Goal: Task Accomplishment & Management: Manage account settings

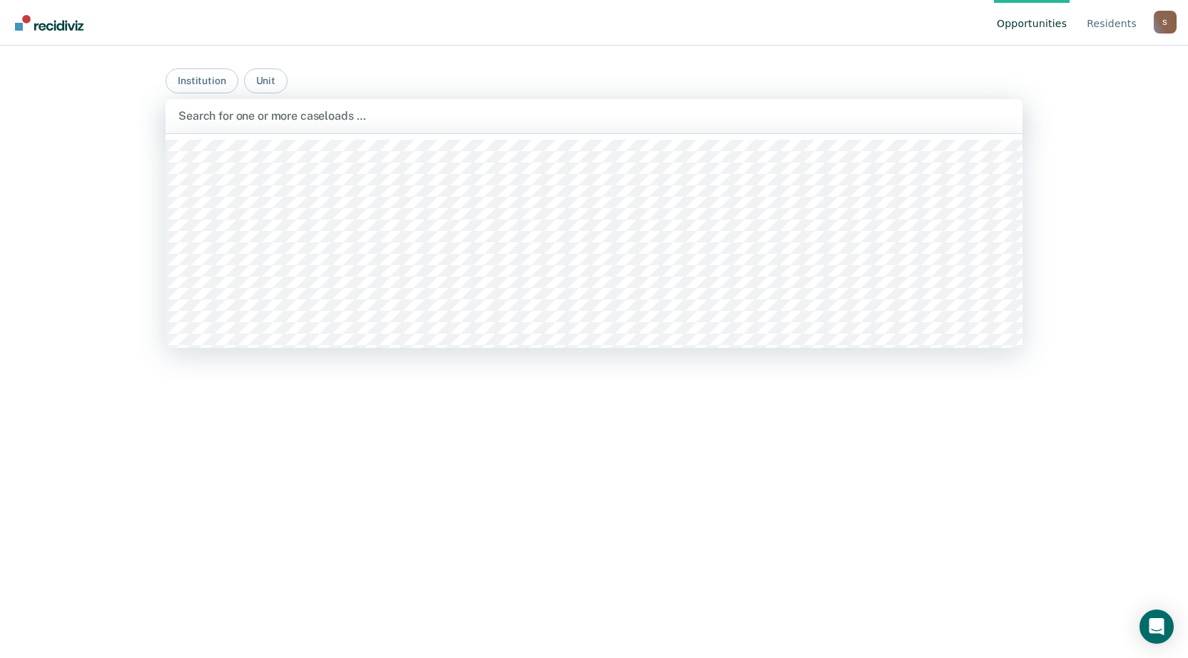
click at [312, 125] on div "Search for one or more caseloads …" at bounding box center [594, 115] width 834 height 19
type input "[PERSON_NAME]"
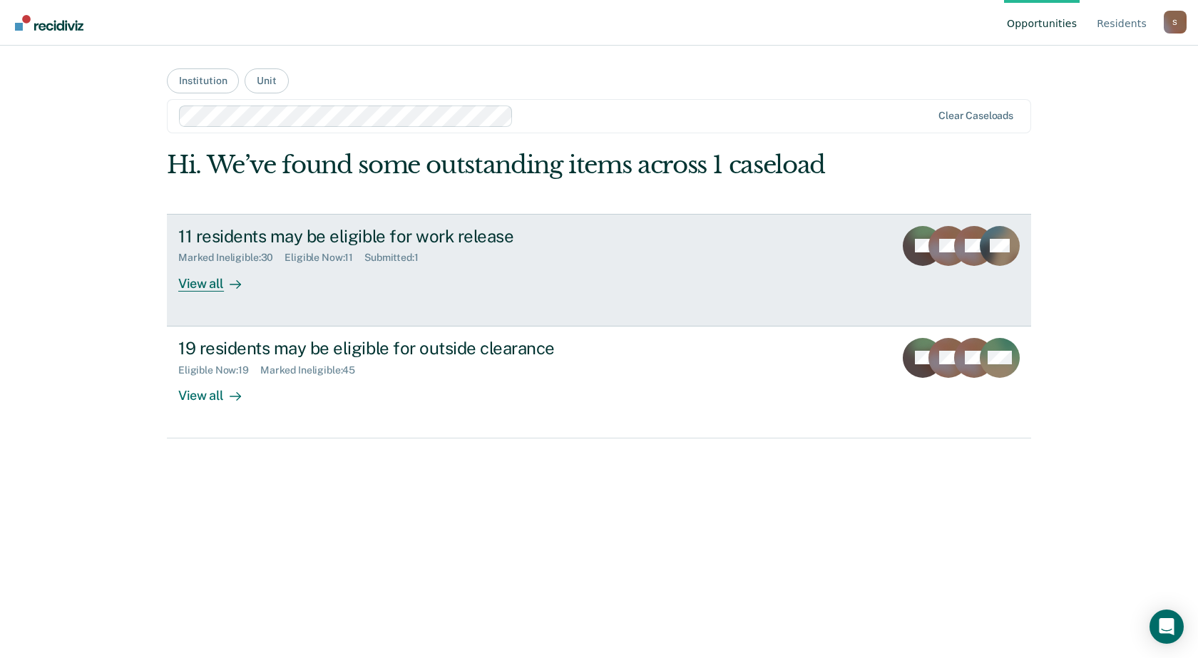
click at [332, 262] on div "Eligible Now : 11" at bounding box center [325, 258] width 80 height 12
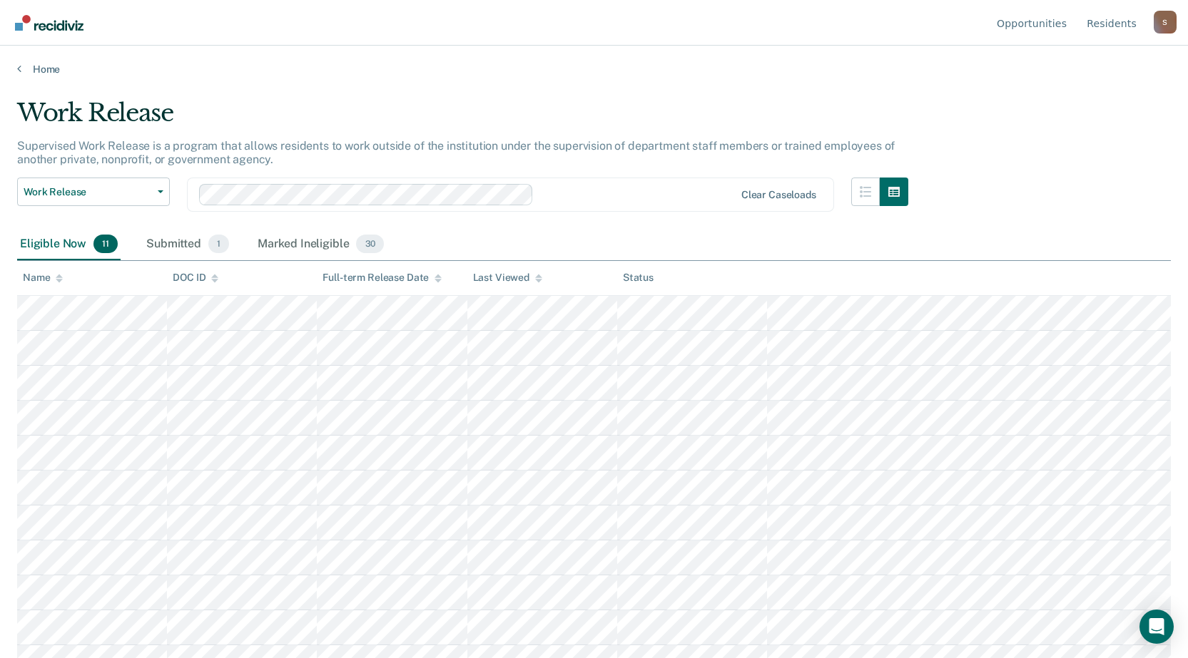
scroll to position [22, 0]
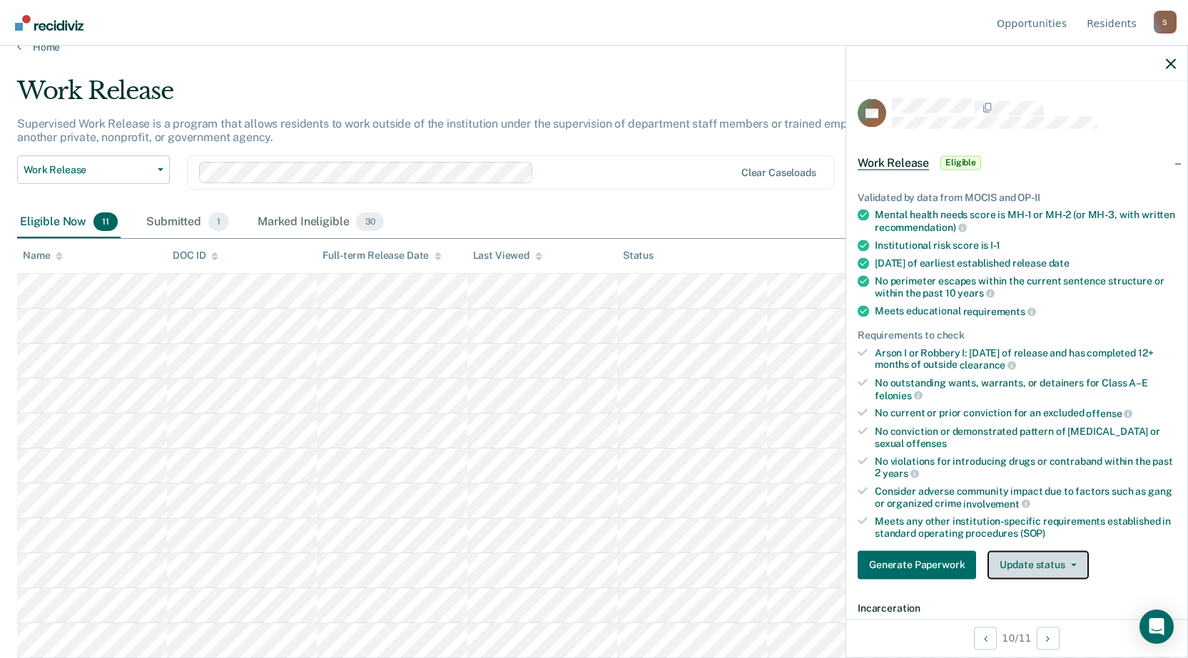
click at [1048, 566] on button "Update status" at bounding box center [1037, 565] width 101 height 29
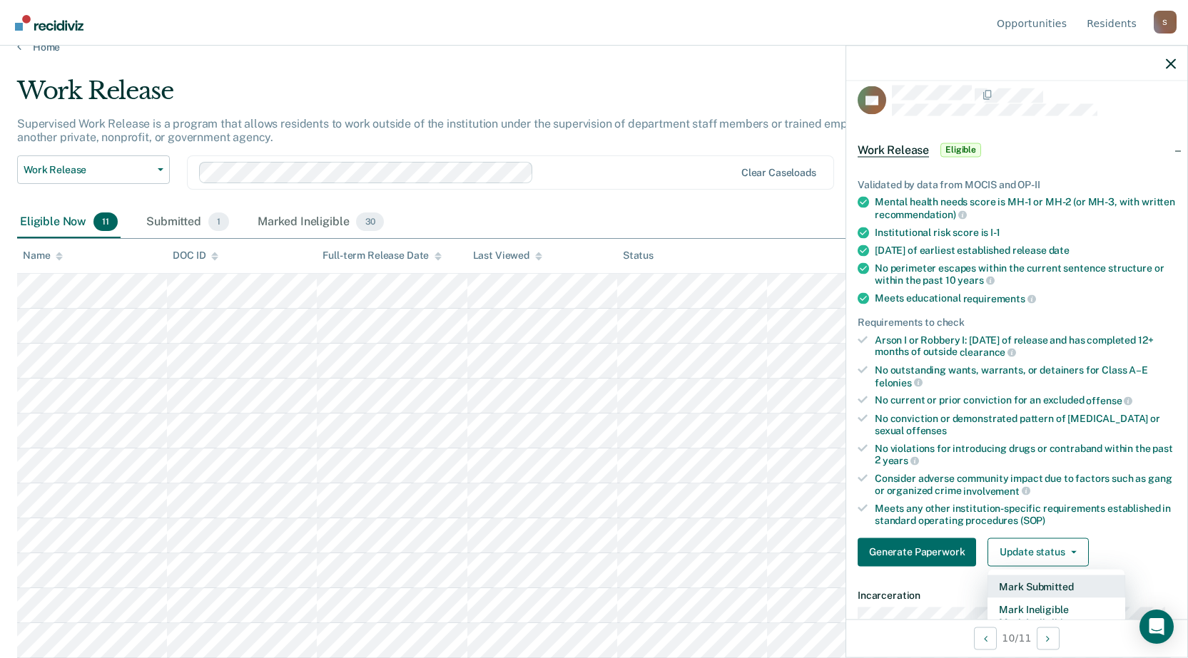
scroll to position [227, 0]
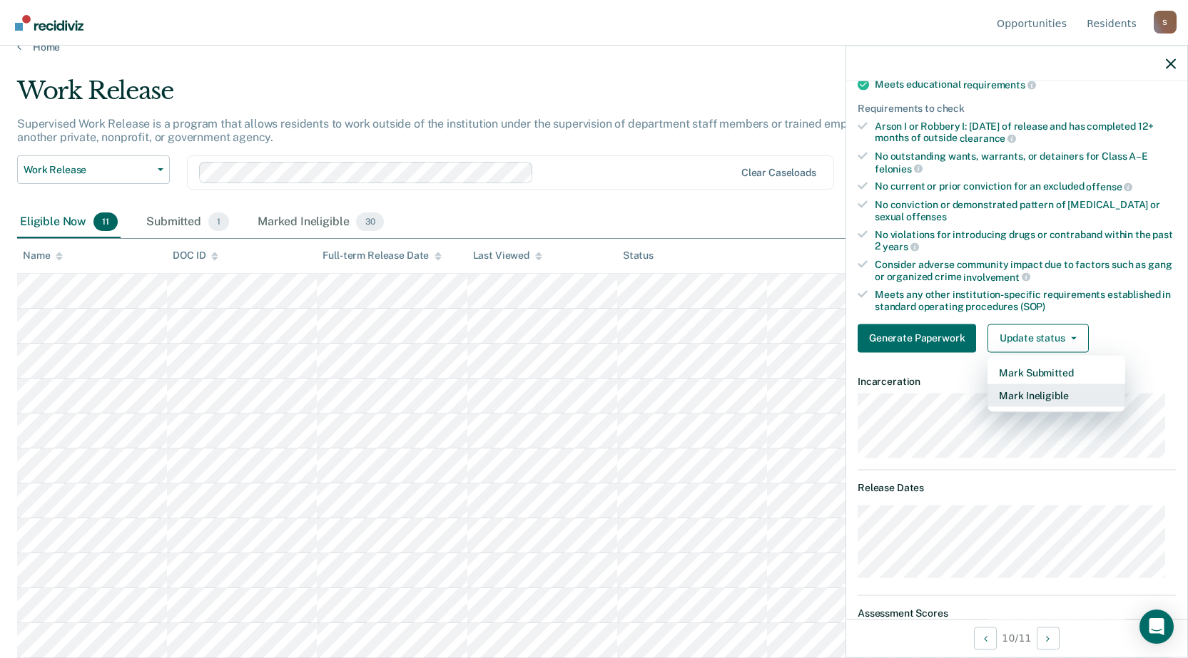
click at [1051, 392] on button "Mark Ineligible" at bounding box center [1056, 395] width 138 height 23
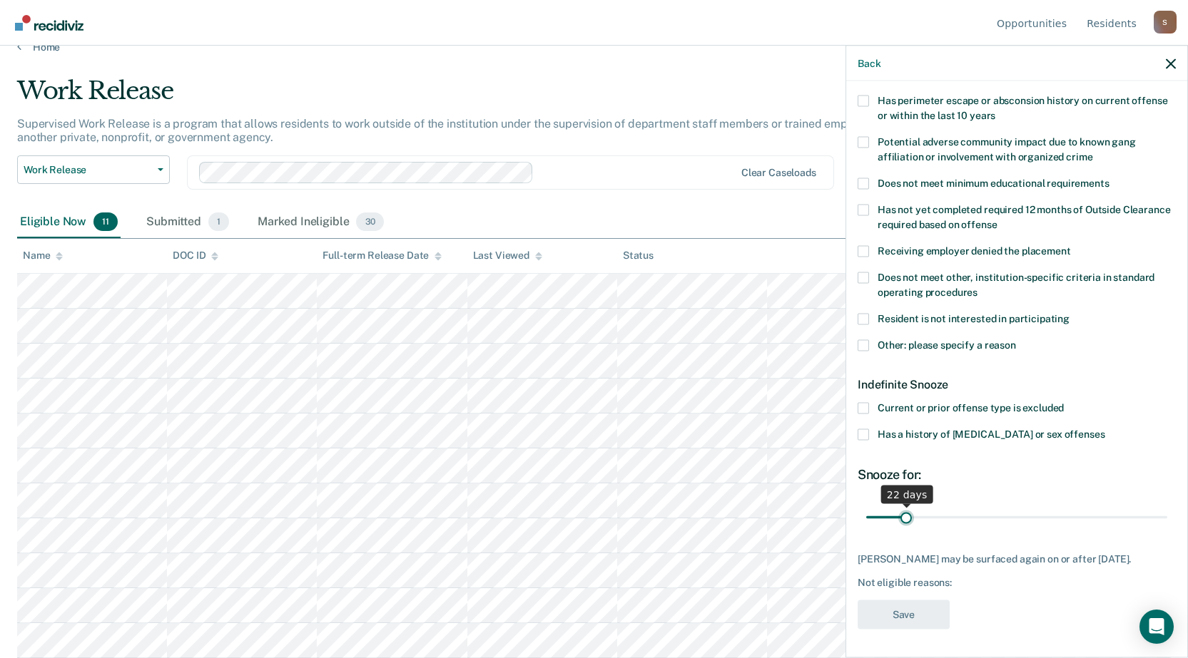
scroll to position [225, 0]
drag, startPoint x: 914, startPoint y: 516, endPoint x: 875, endPoint y: 509, distance: 39.9
click at [881, 509] on input "range" at bounding box center [1016, 518] width 301 height 25
click at [883, 516] on input "range" at bounding box center [1016, 518] width 301 height 25
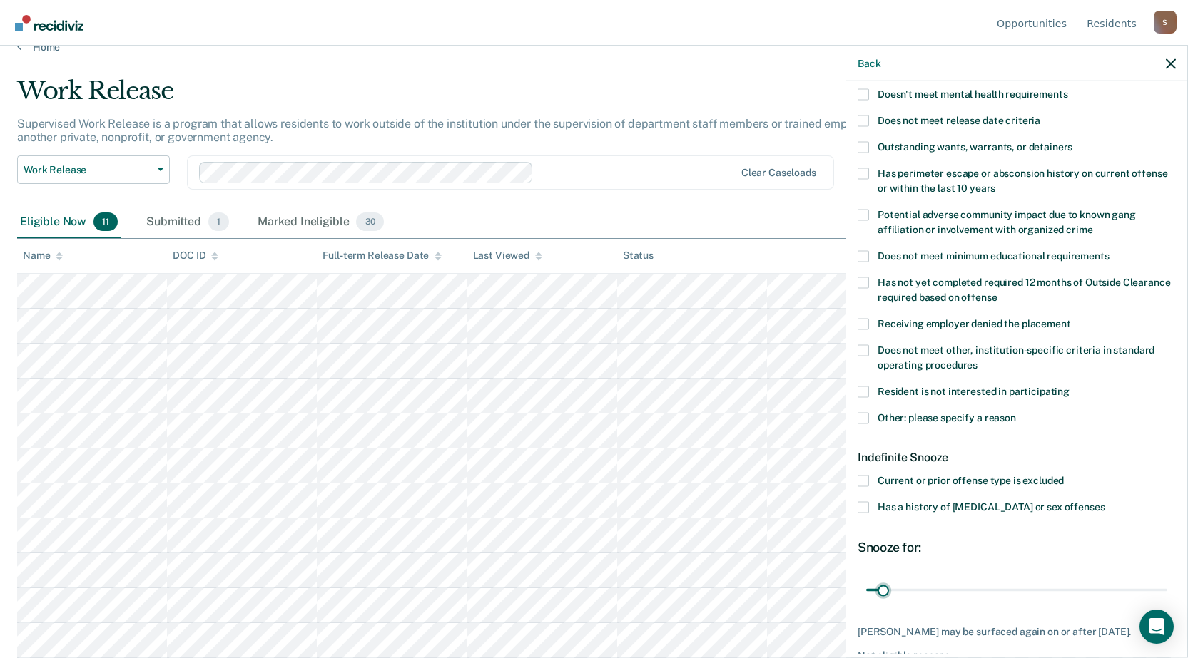
scroll to position [83, 0]
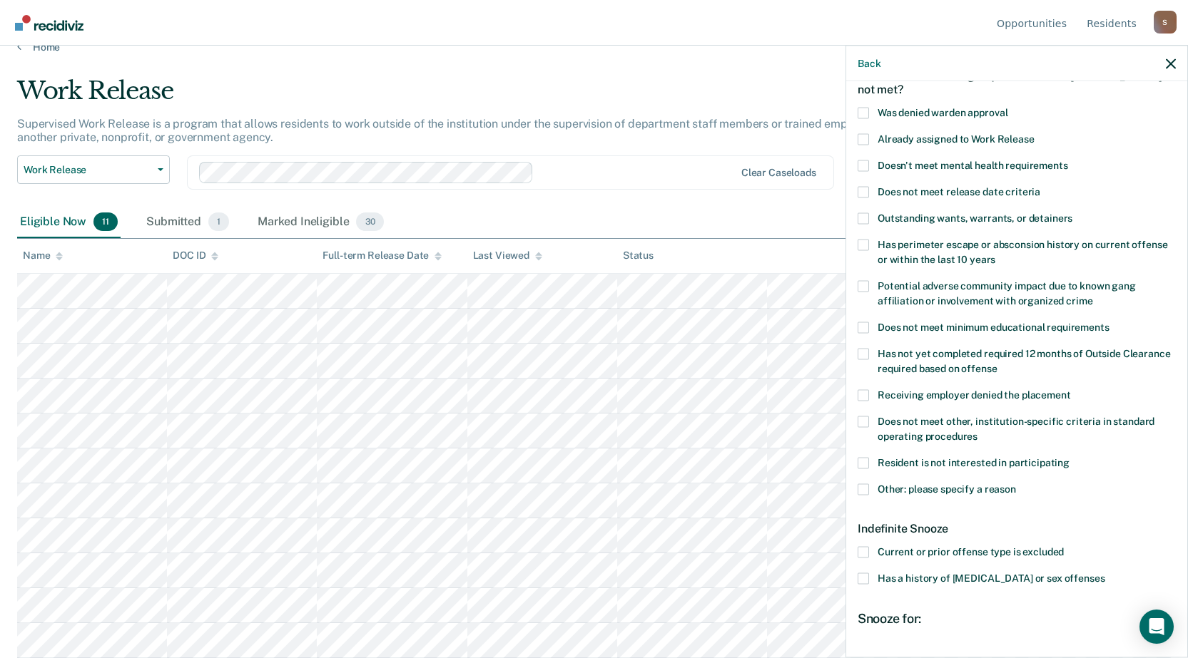
click at [954, 611] on div "Snooze for:" at bounding box center [1016, 619] width 318 height 16
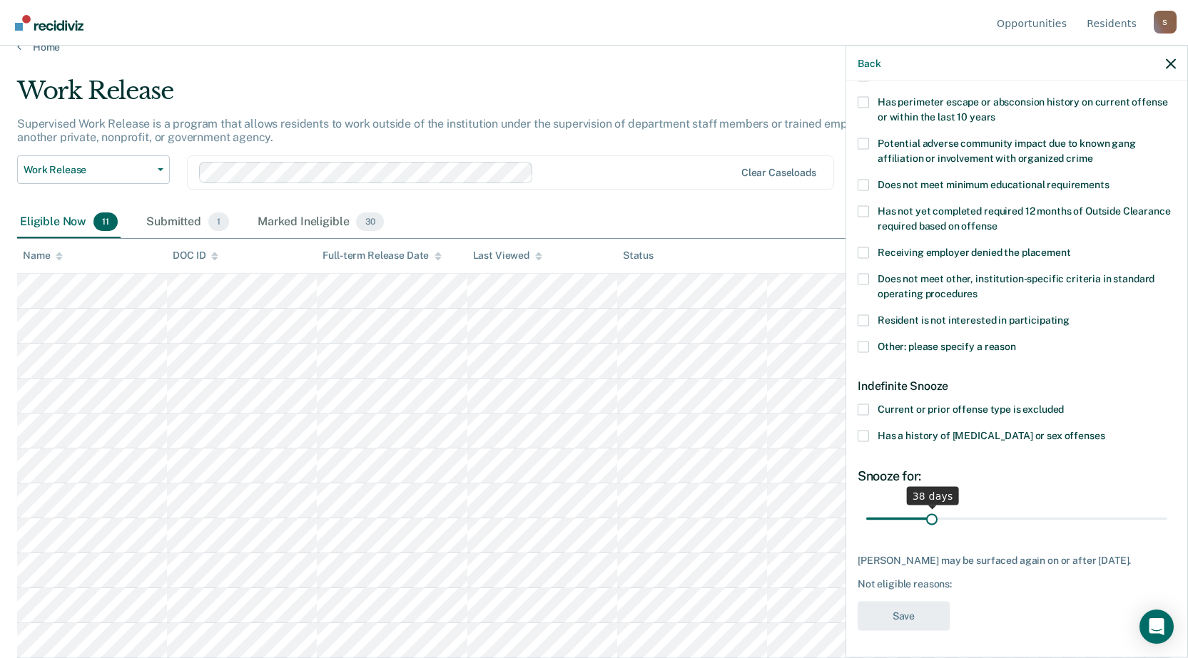
drag, startPoint x: 883, startPoint y: 516, endPoint x: 929, endPoint y: 512, distance: 45.8
type input "38"
click at [929, 512] on input "range" at bounding box center [1016, 518] width 301 height 25
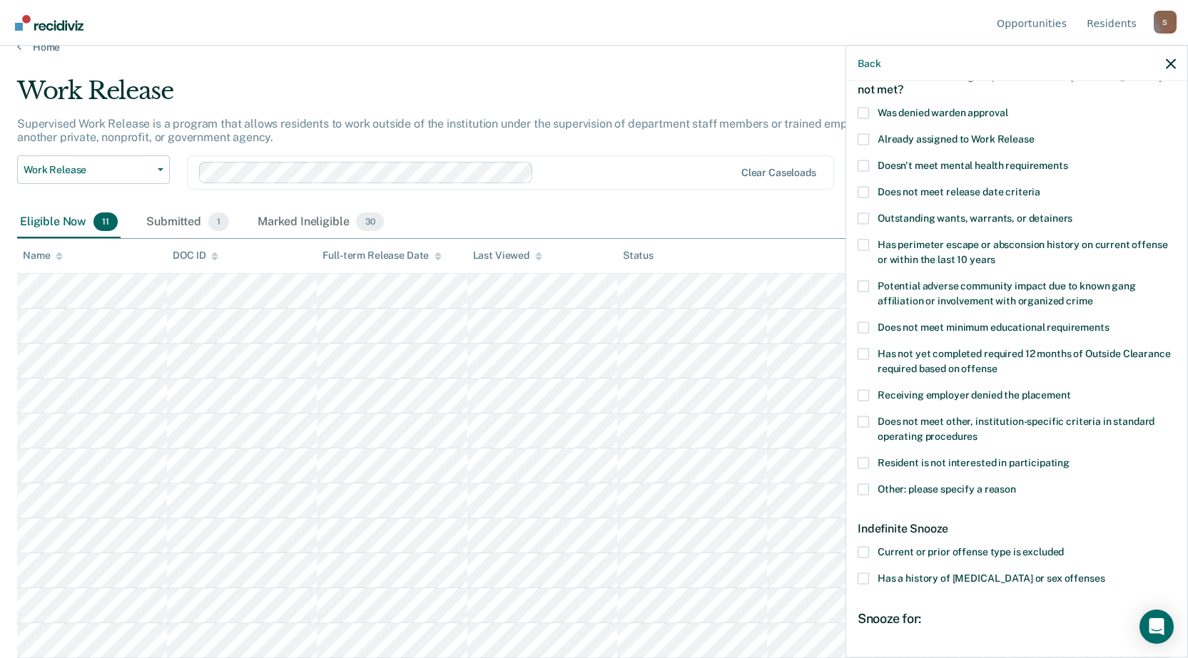
click at [864, 488] on span at bounding box center [862, 489] width 11 height 11
click at [1016, 484] on input "Other: please specify a reason" at bounding box center [1016, 484] width 0 height 0
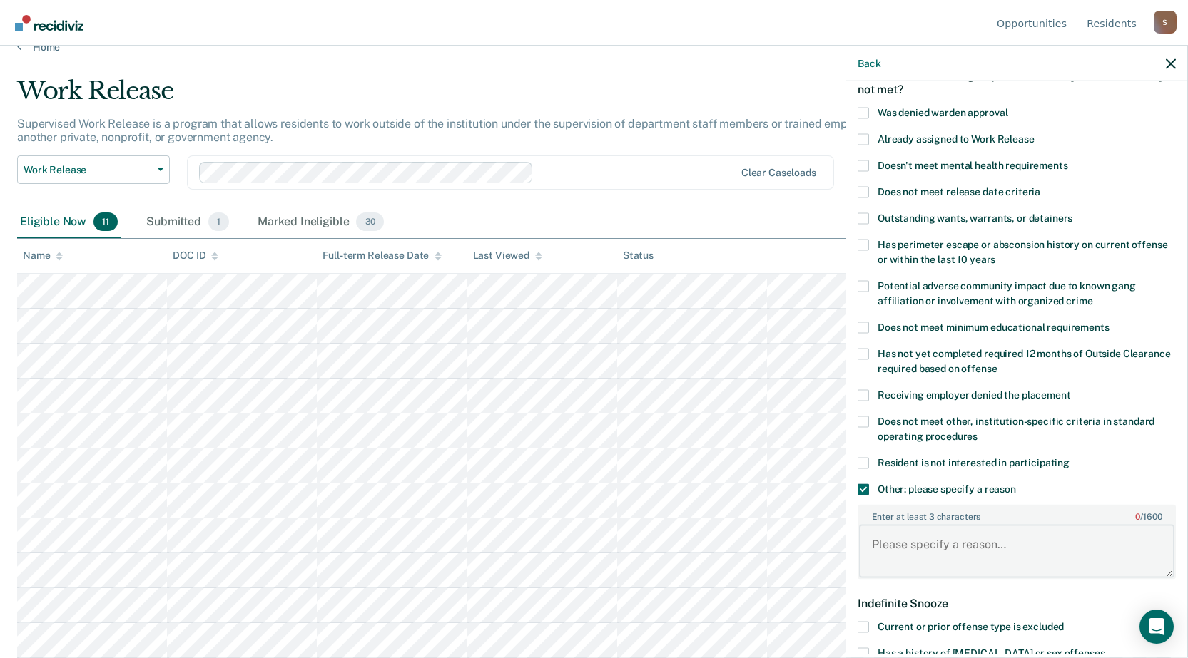
click at [899, 551] on textarea "Enter at least 3 characters 0 / 1600" at bounding box center [1016, 551] width 315 height 53
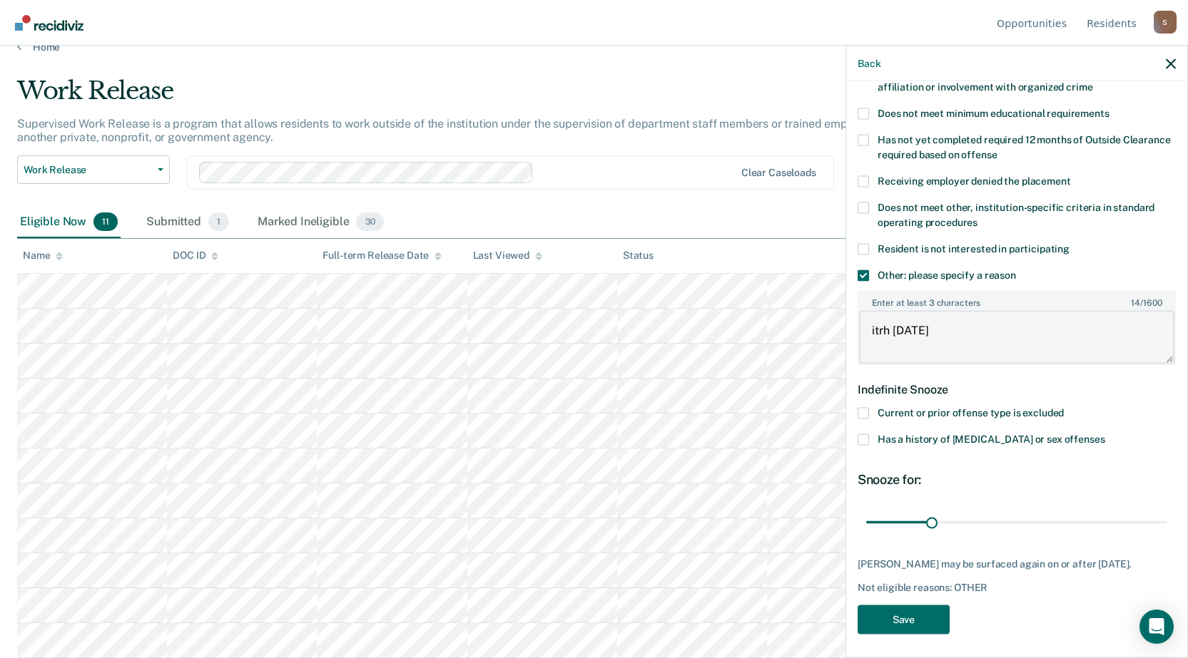
scroll to position [312, 0]
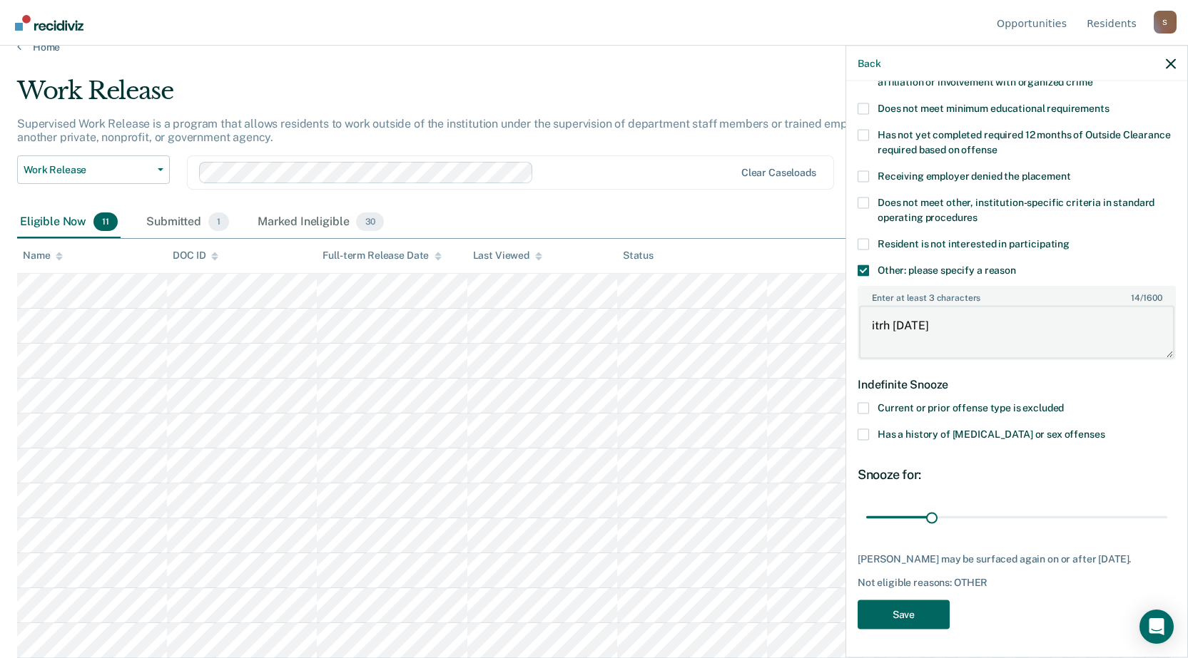
type textarea "itrh [DATE]"
click at [922, 613] on button "Save" at bounding box center [903, 614] width 92 height 29
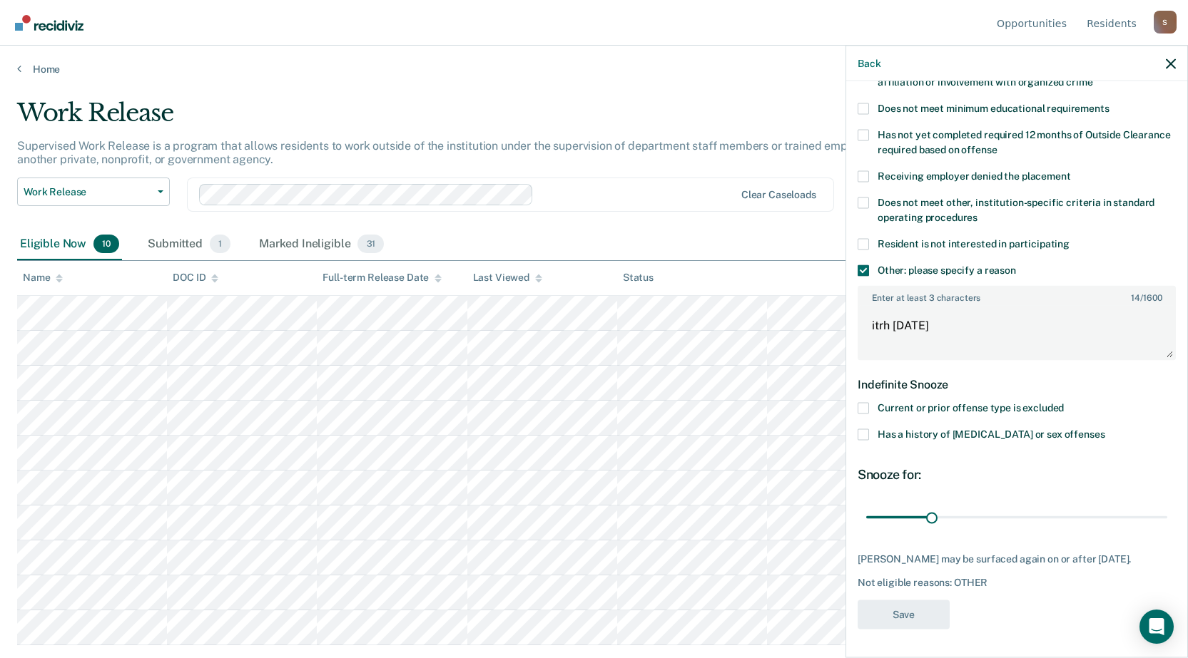
scroll to position [0, 0]
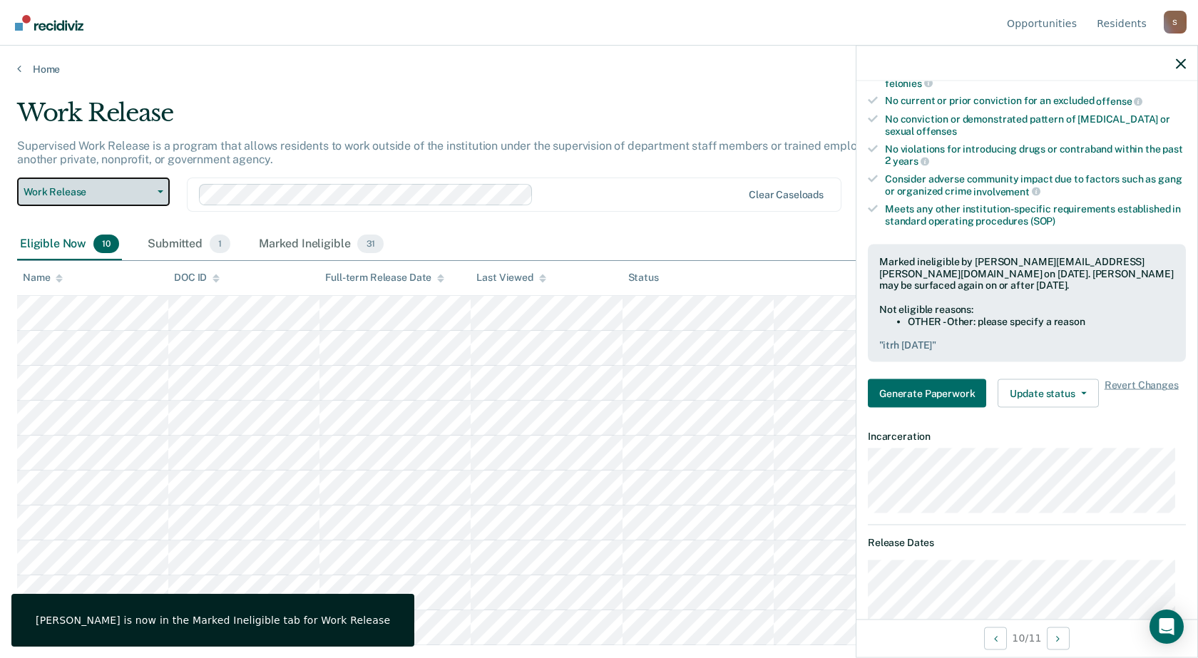
click at [91, 182] on button "Work Release" at bounding box center [93, 192] width 153 height 29
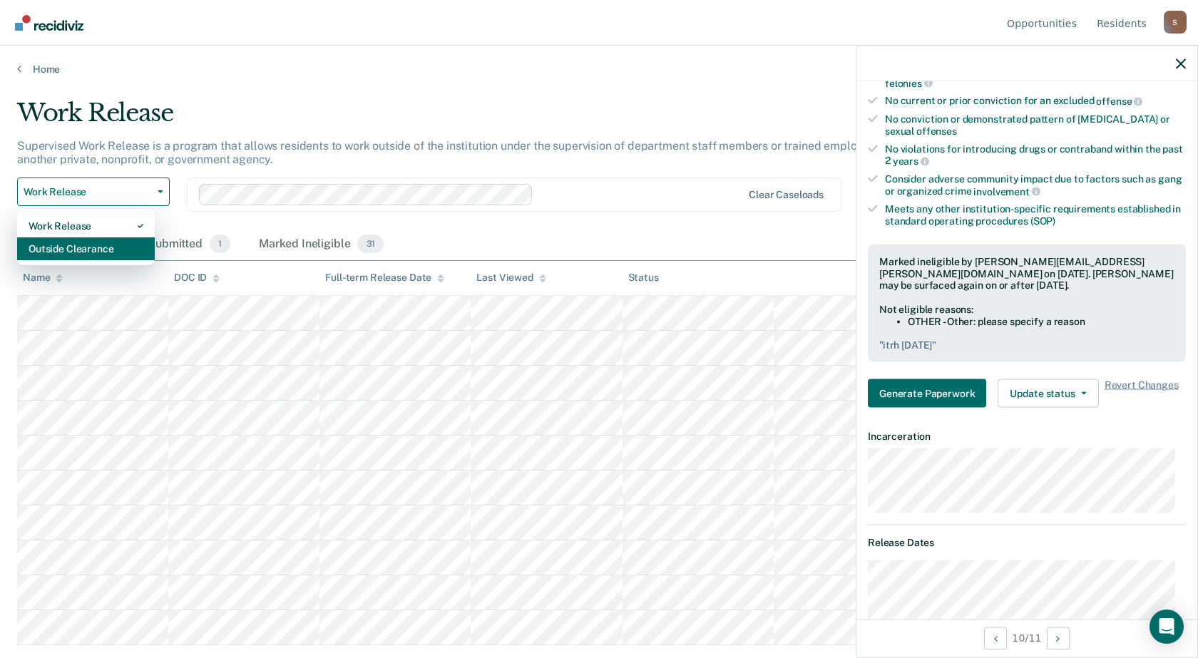
click at [91, 248] on div "Outside Clearance" at bounding box center [86, 249] width 115 height 23
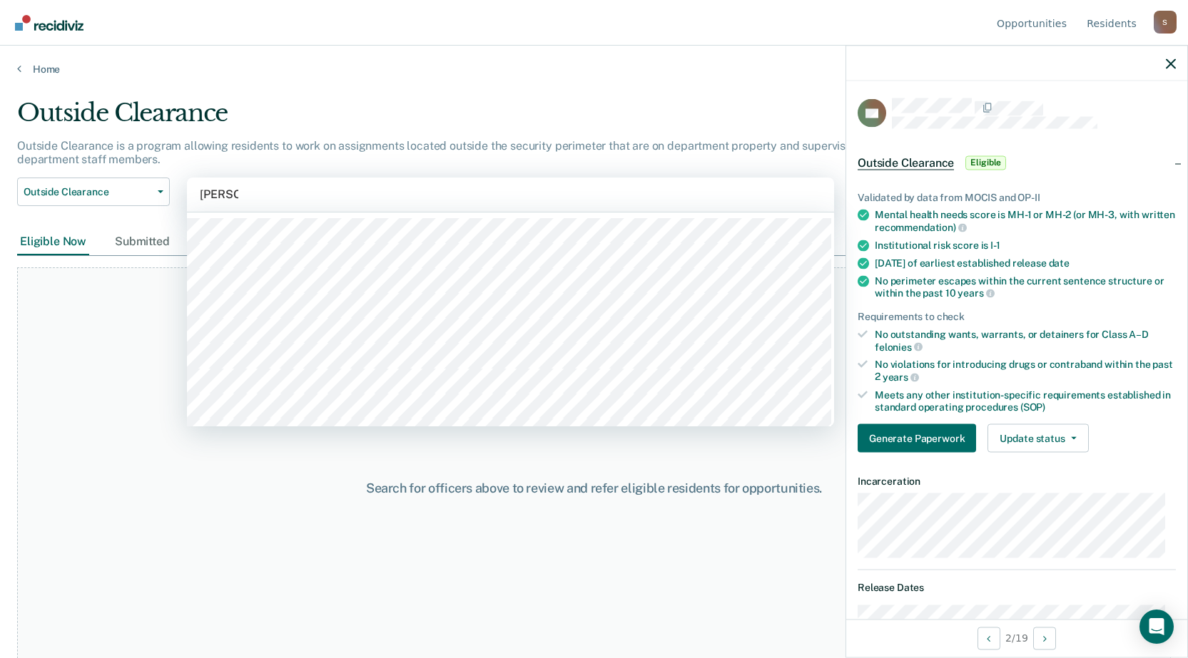
type input "western"
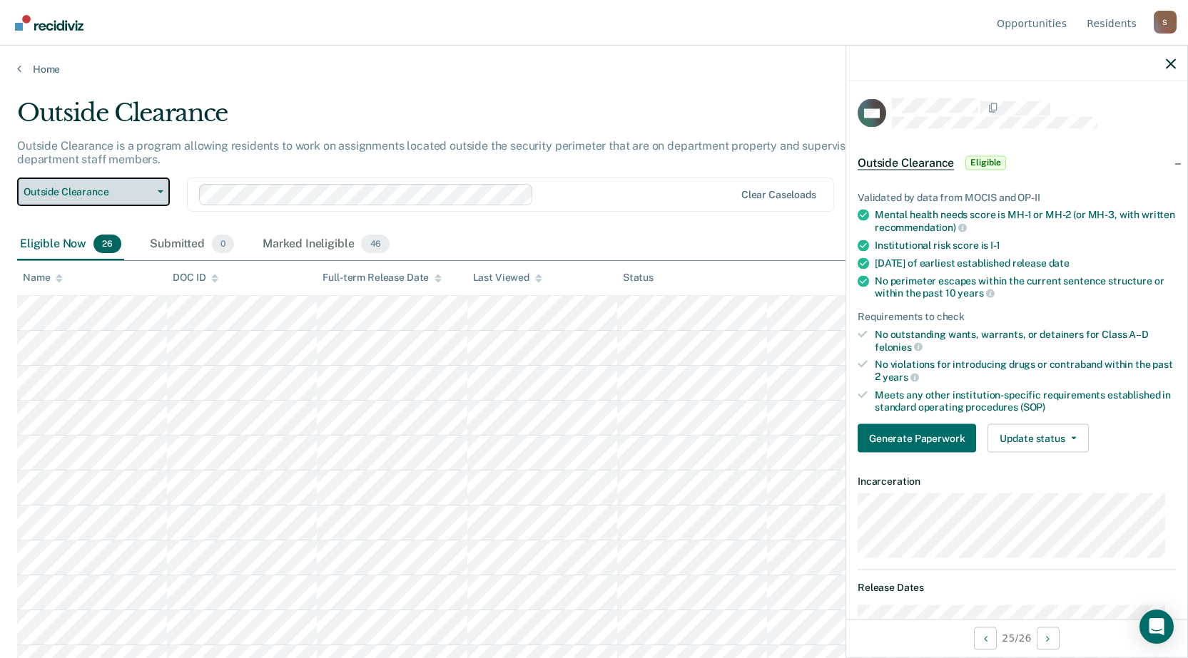
click at [69, 198] on button "Outside Clearance" at bounding box center [93, 192] width 153 height 29
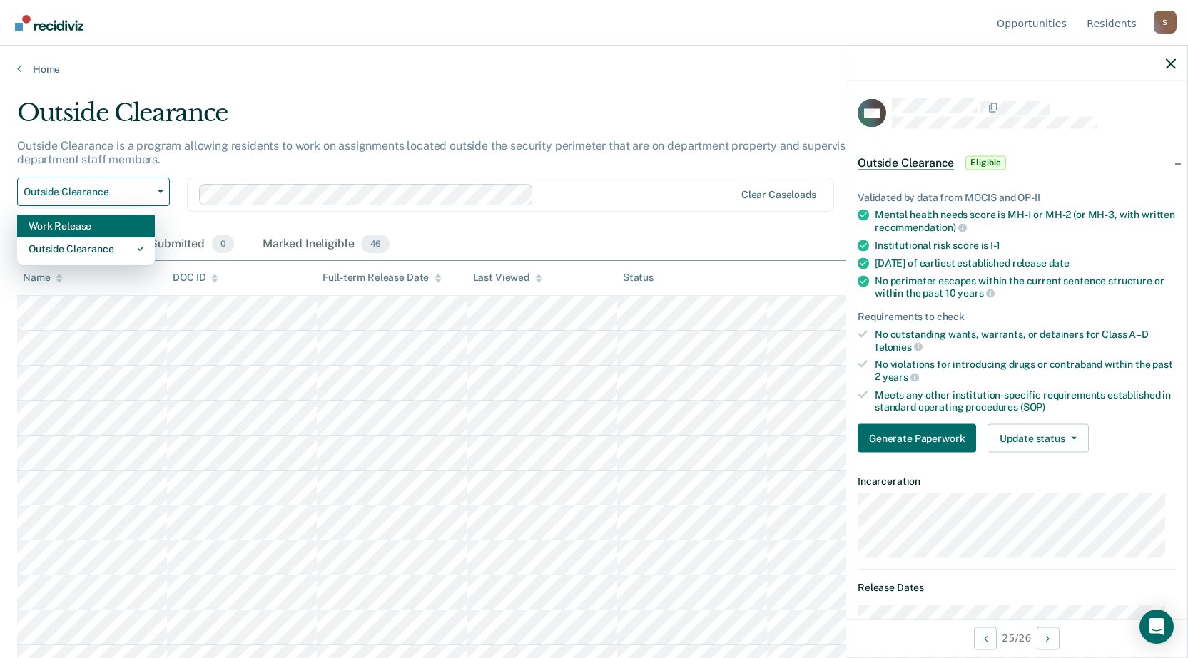
click at [73, 231] on div "Work Release" at bounding box center [86, 226] width 115 height 23
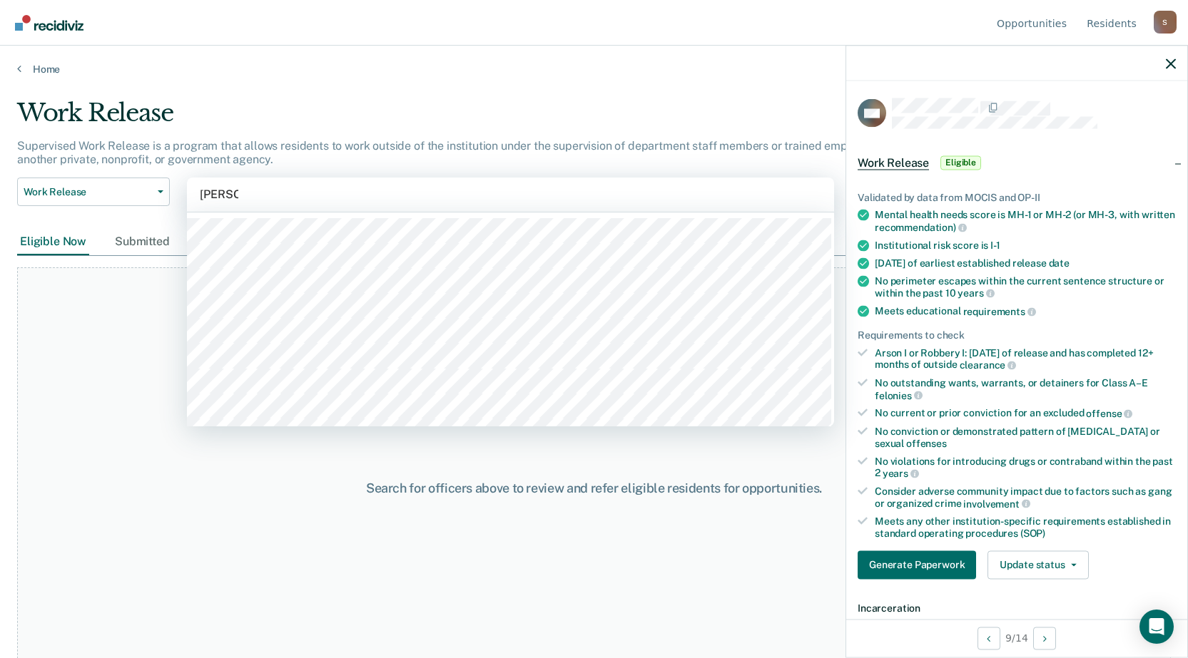
type input "western"
type input "wrdcc"
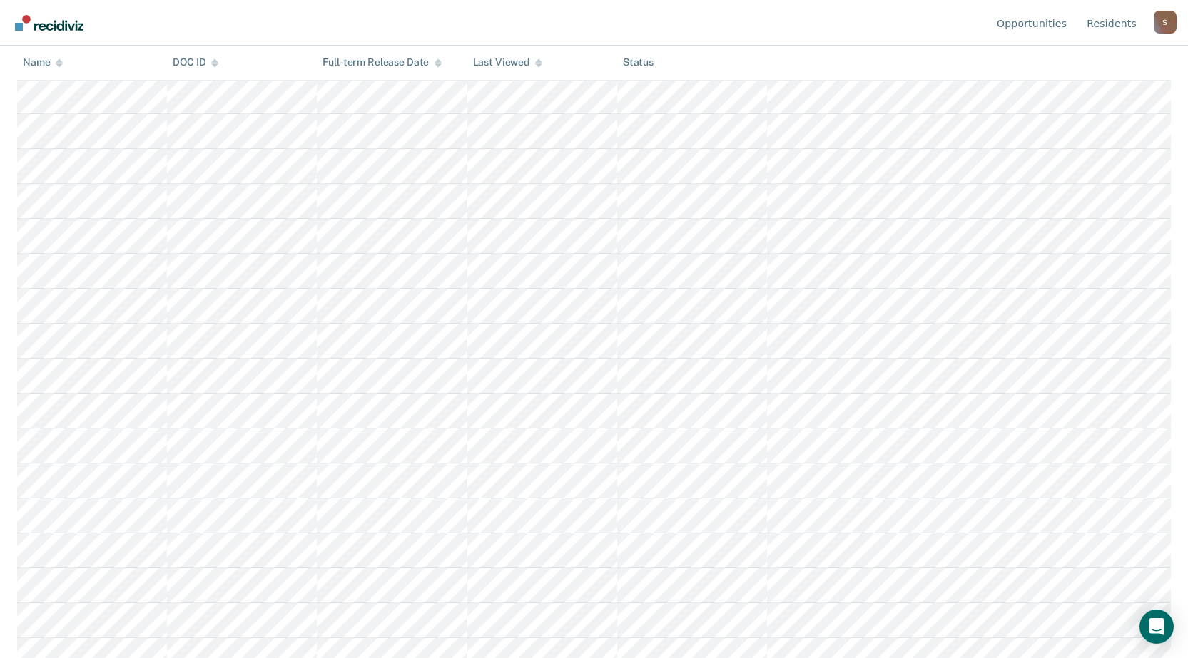
scroll to position [372, 0]
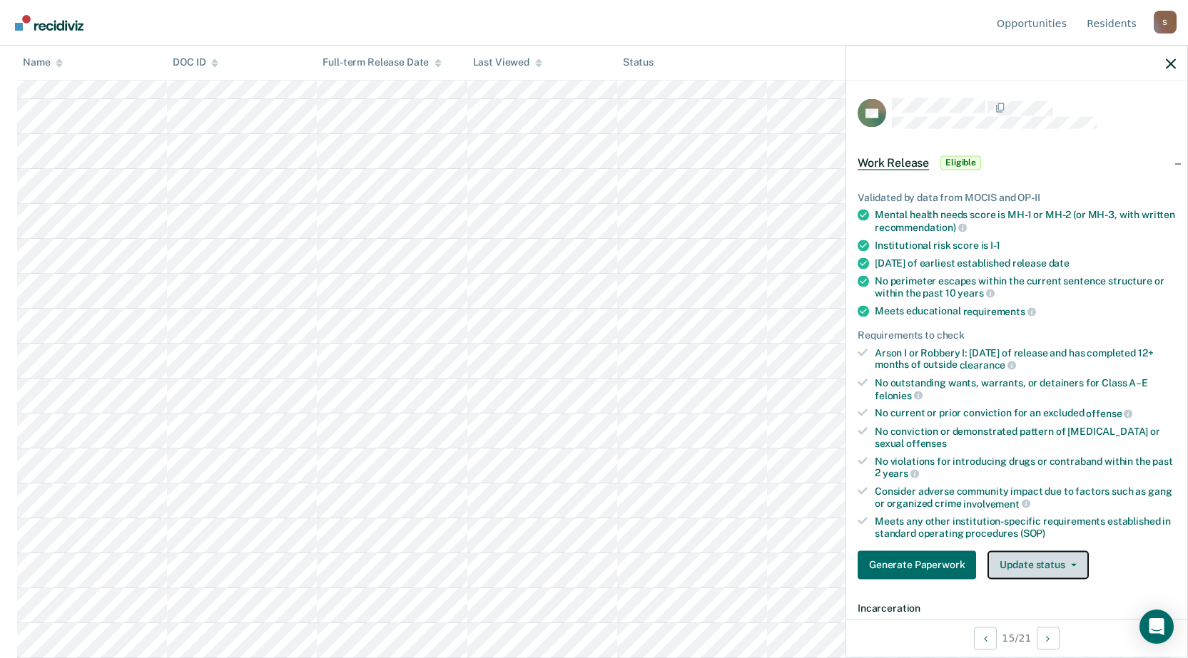
click at [1026, 556] on button "Update status" at bounding box center [1037, 565] width 101 height 29
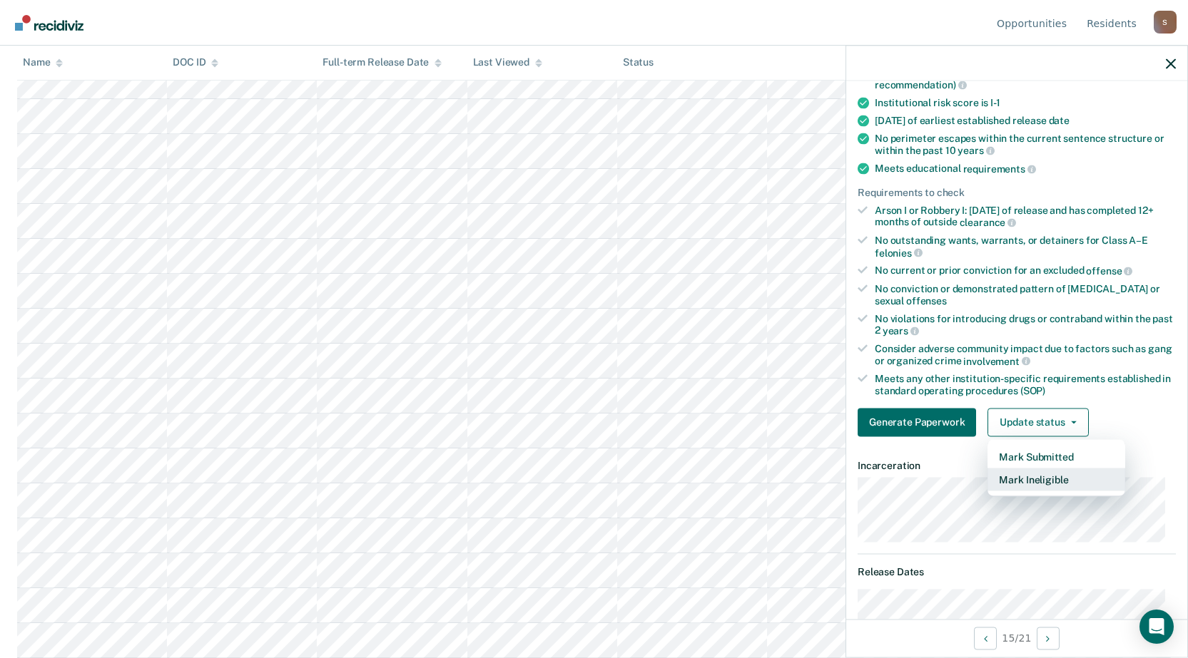
click at [1030, 472] on button "Mark Ineligible" at bounding box center [1056, 479] width 138 height 23
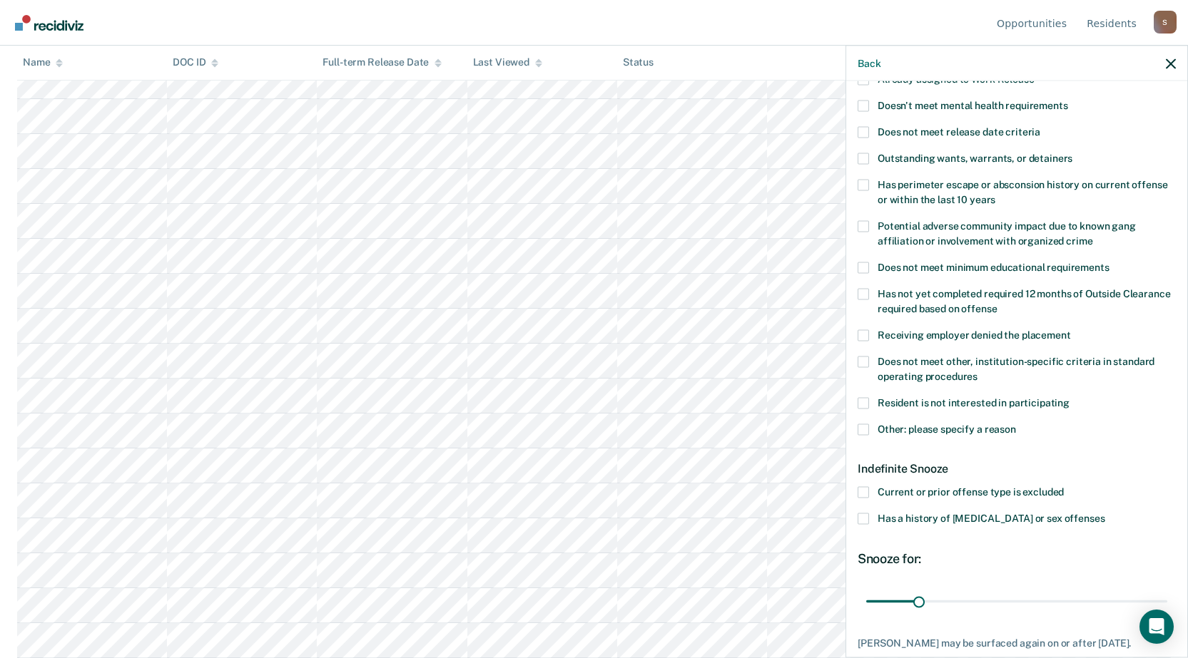
click at [866, 429] on span at bounding box center [862, 429] width 11 height 11
click at [1016, 424] on input "Other: please specify a reason" at bounding box center [1016, 424] width 0 height 0
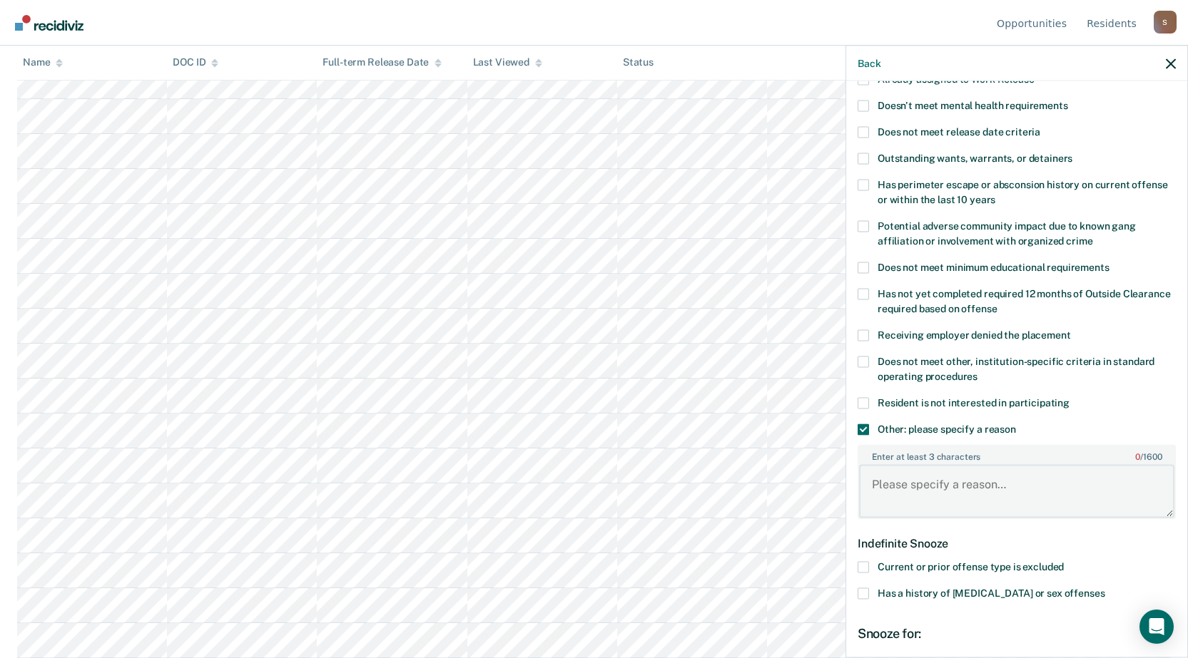
click at [895, 481] on textarea "Enter at least 3 characters 0 / 1600" at bounding box center [1016, 491] width 315 height 53
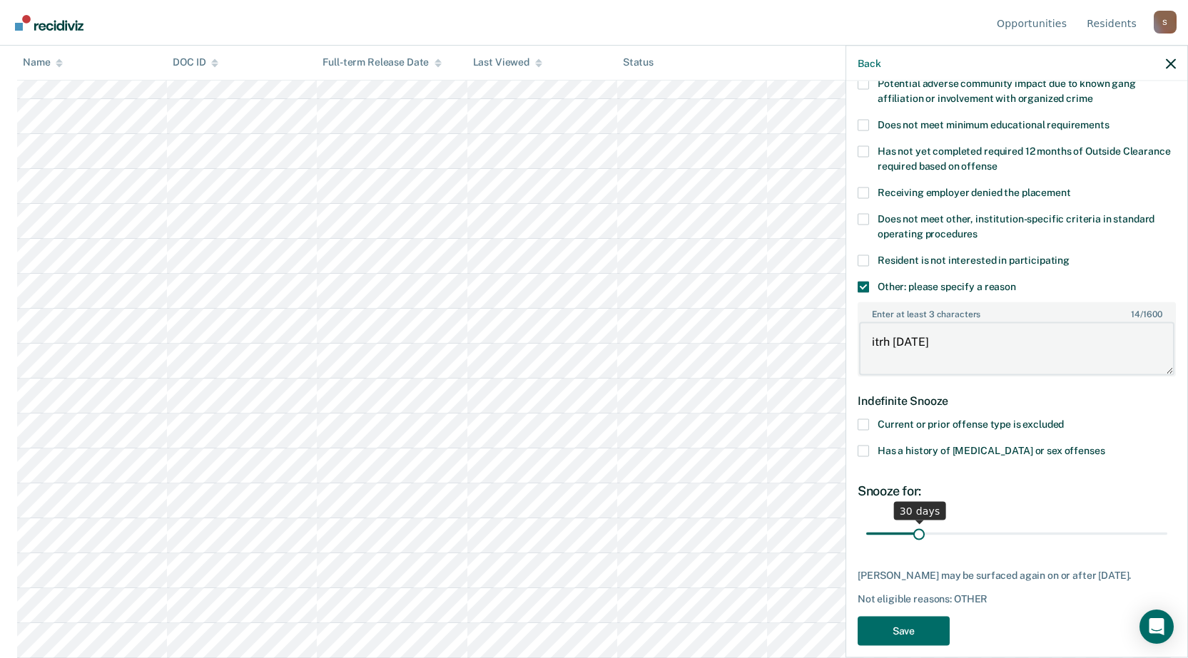
type textarea "itrh [DATE]"
drag, startPoint x: 916, startPoint y: 530, endPoint x: 964, endPoint y: 540, distance: 48.8
type input "60"
click at [964, 540] on input "range" at bounding box center [1016, 533] width 301 height 25
click at [931, 639] on button "Save" at bounding box center [903, 630] width 92 height 29
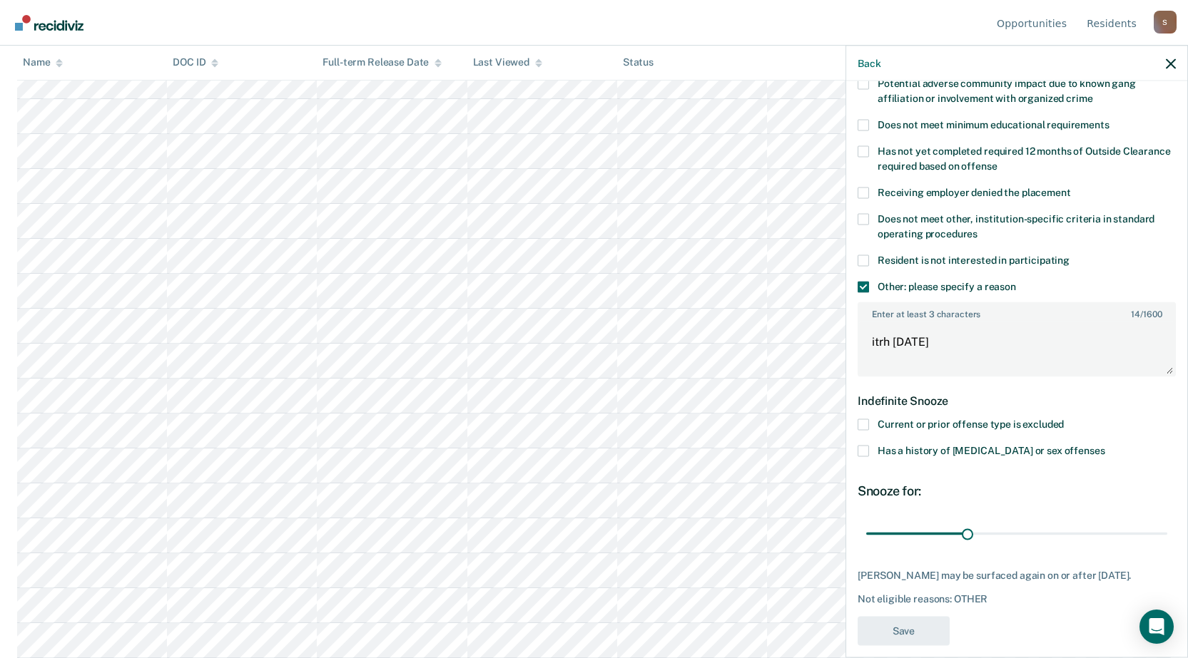
scroll to position [337, 0]
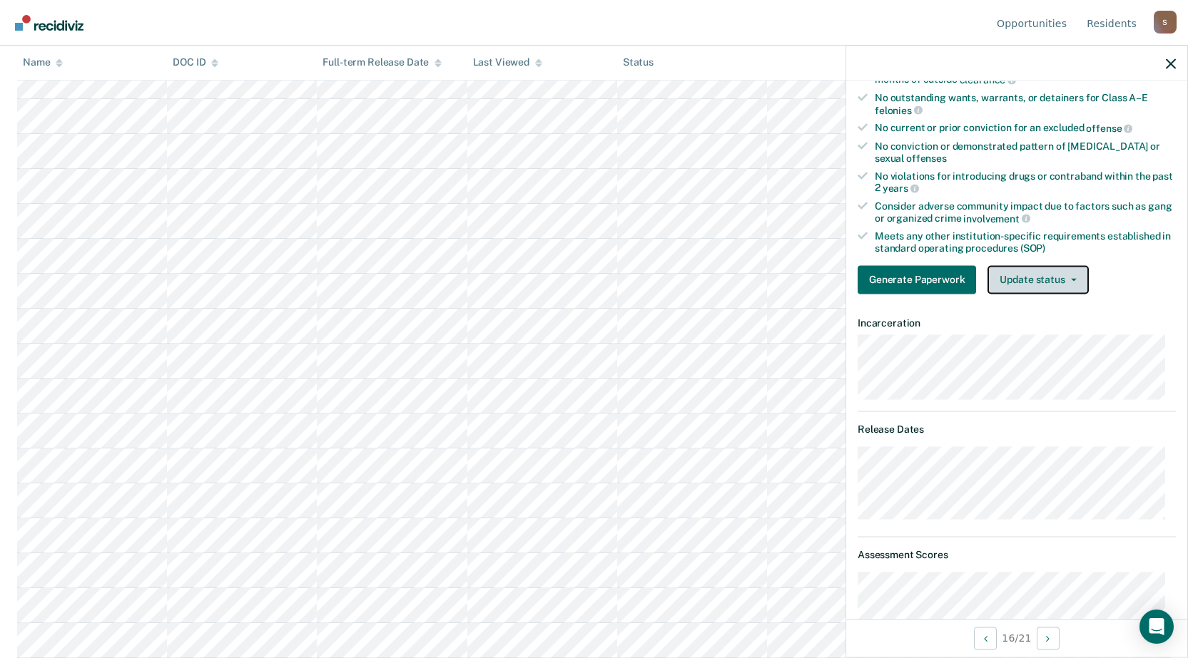
click at [1051, 277] on button "Update status" at bounding box center [1037, 279] width 101 height 29
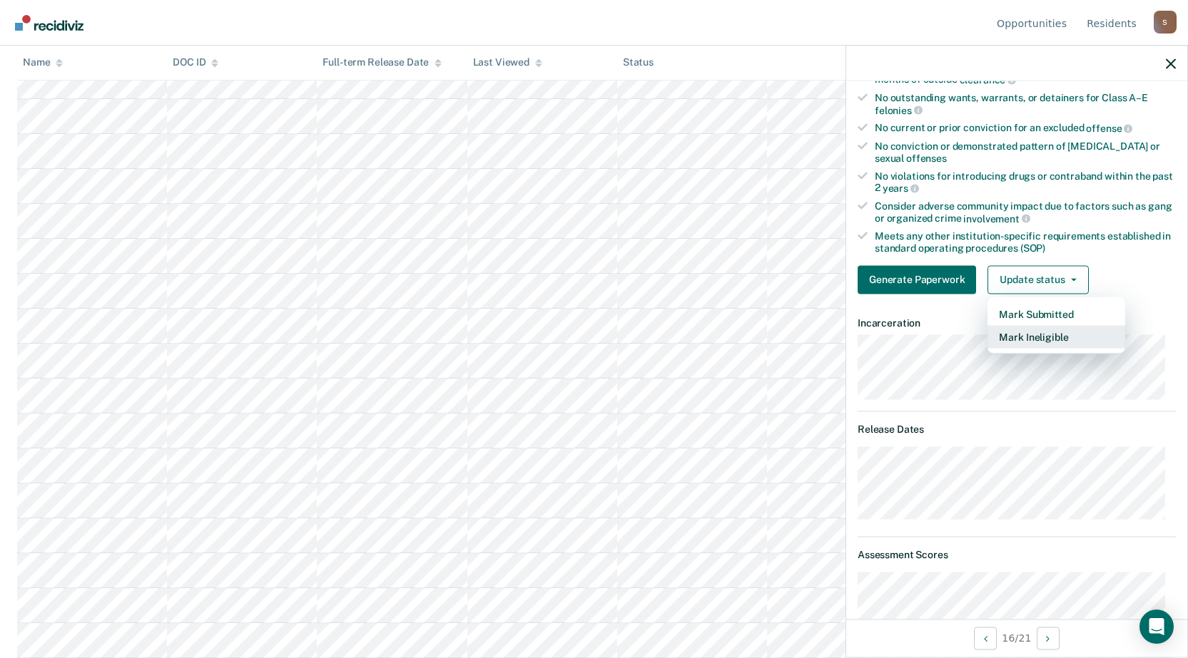
click at [1043, 337] on button "Mark Ineligible" at bounding box center [1056, 336] width 138 height 23
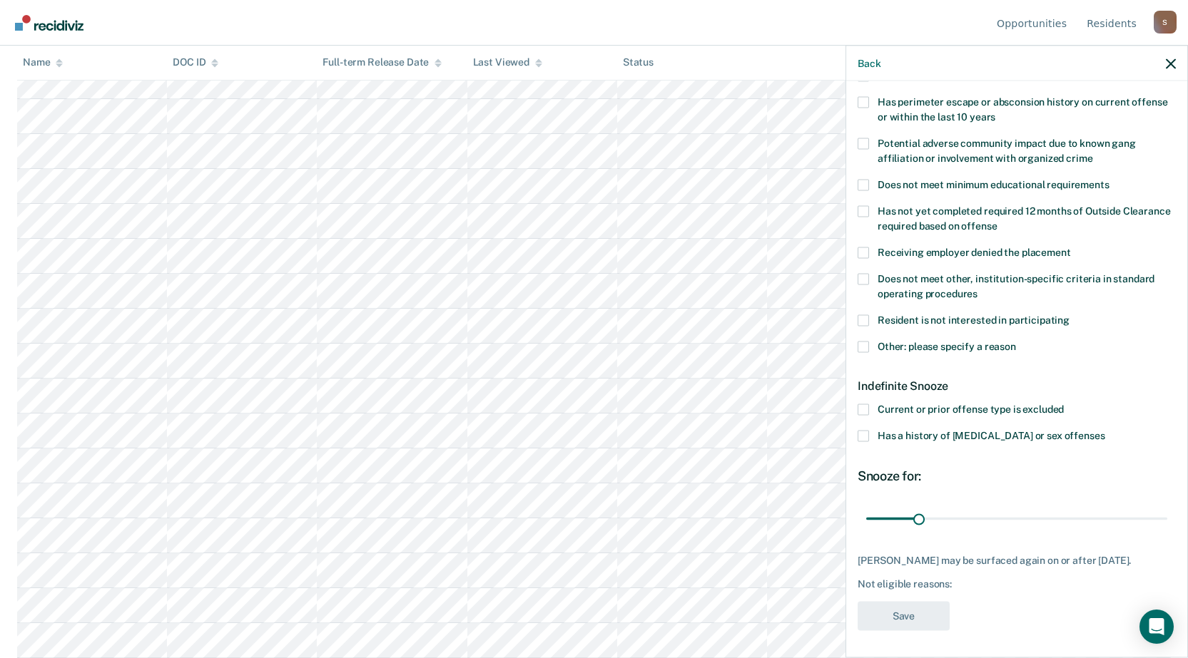
click at [862, 344] on span at bounding box center [862, 346] width 11 height 11
click at [1016, 341] on input "Other: please specify a reason" at bounding box center [1016, 341] width 0 height 0
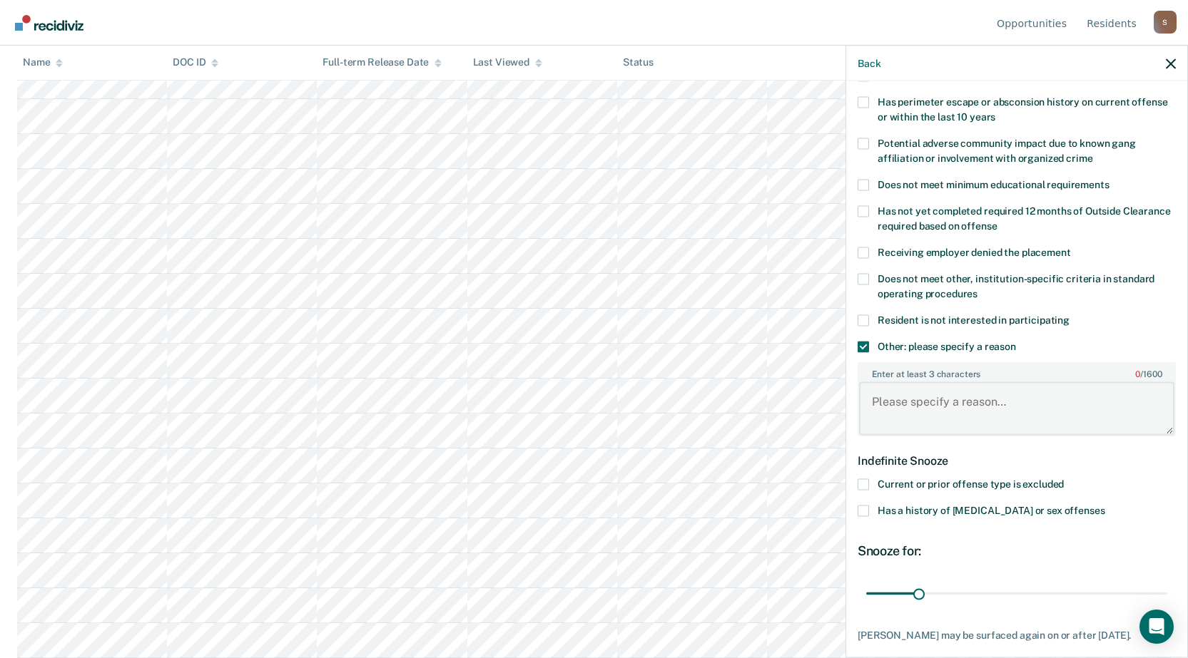
click at [908, 399] on textarea "Enter at least 3 characters 0 / 1600" at bounding box center [1016, 408] width 315 height 53
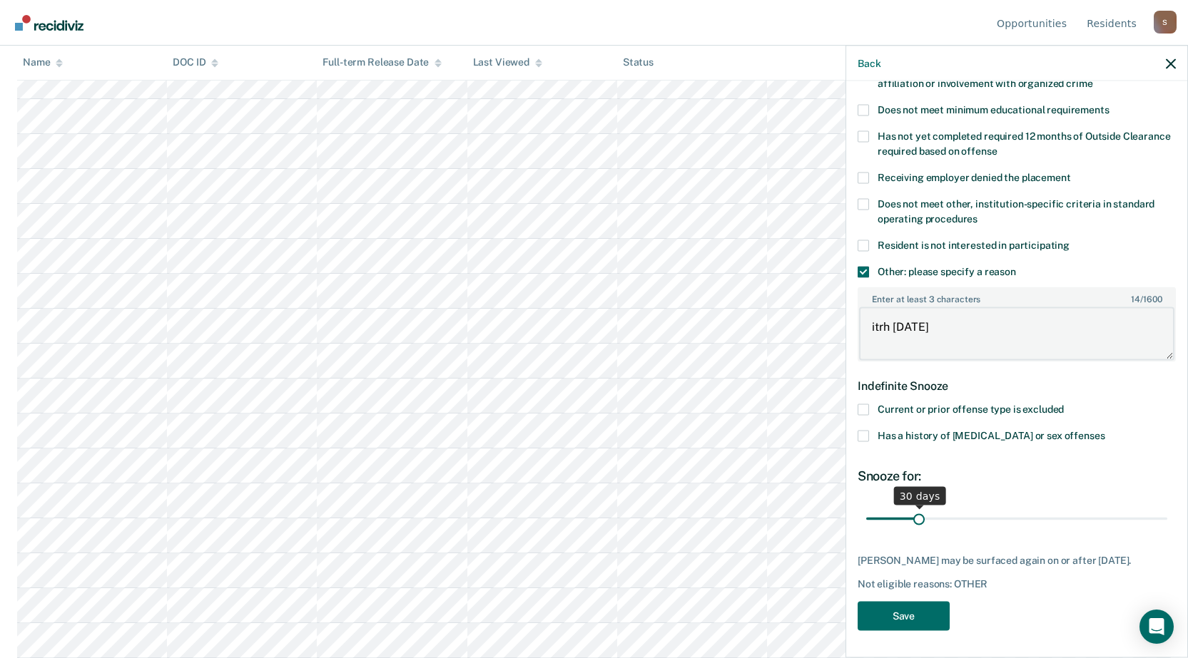
type textarea "itrh [DATE]"
drag, startPoint x: 915, startPoint y: 518, endPoint x: 929, endPoint y: 522, distance: 14.2
type input "38"
click at [929, 522] on input "range" at bounding box center [1016, 518] width 301 height 25
drag, startPoint x: 923, startPoint y: 633, endPoint x: 939, endPoint y: 593, distance: 42.9
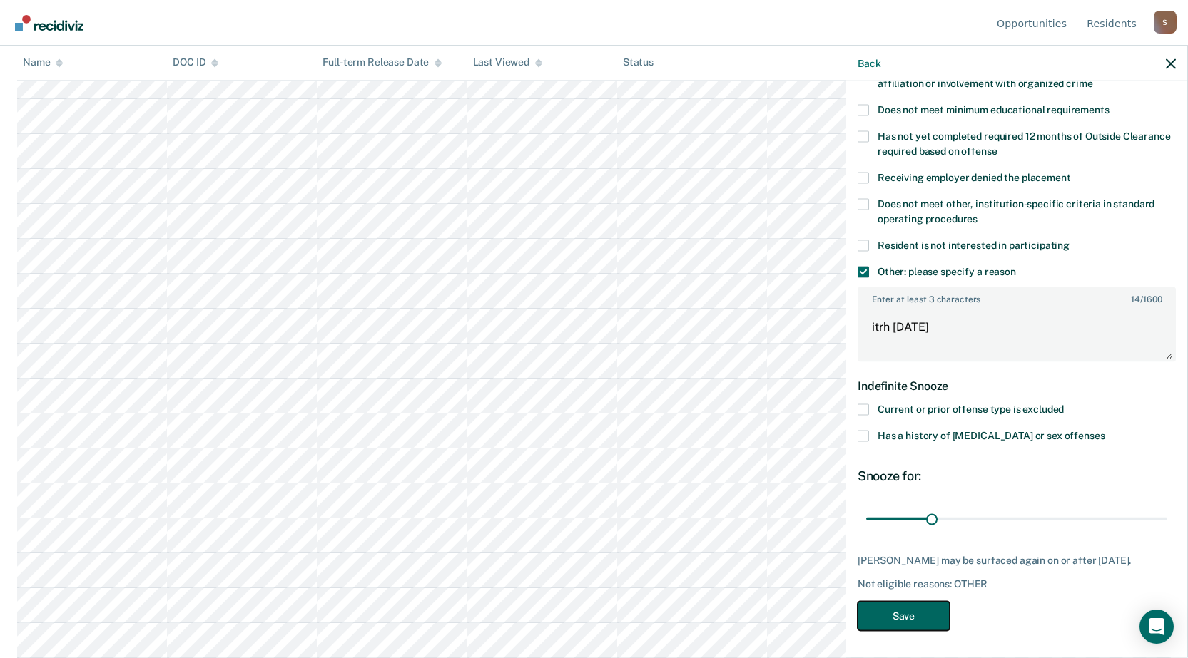
click at [922, 631] on button "Save" at bounding box center [903, 615] width 92 height 29
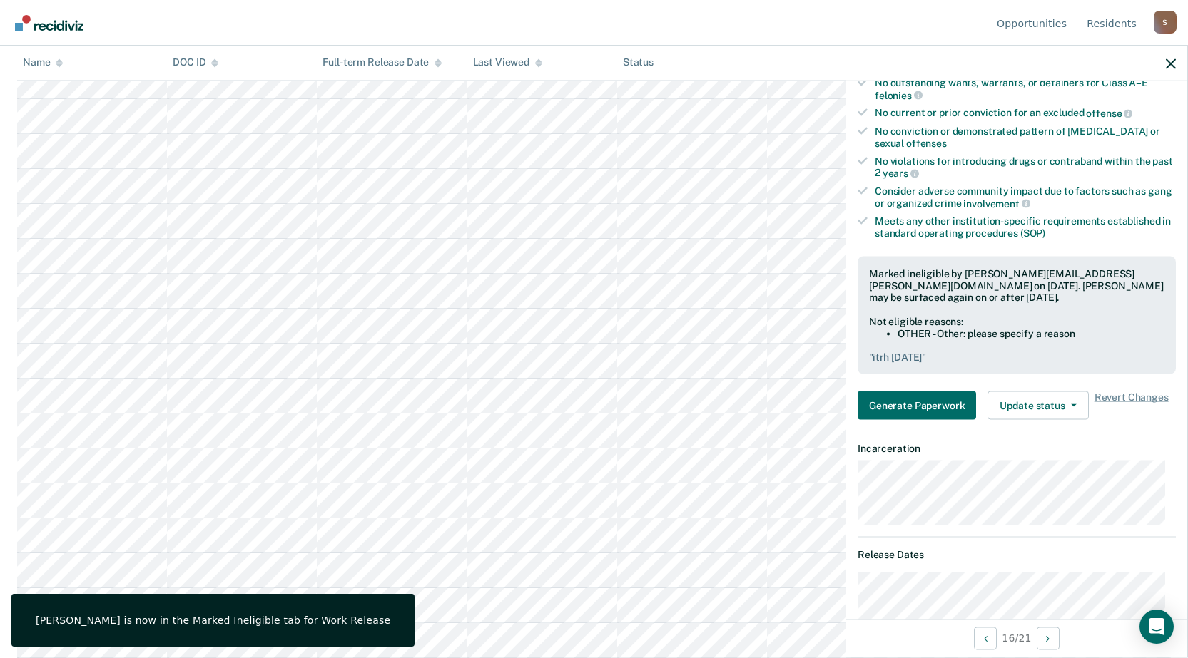
scroll to position [0, 0]
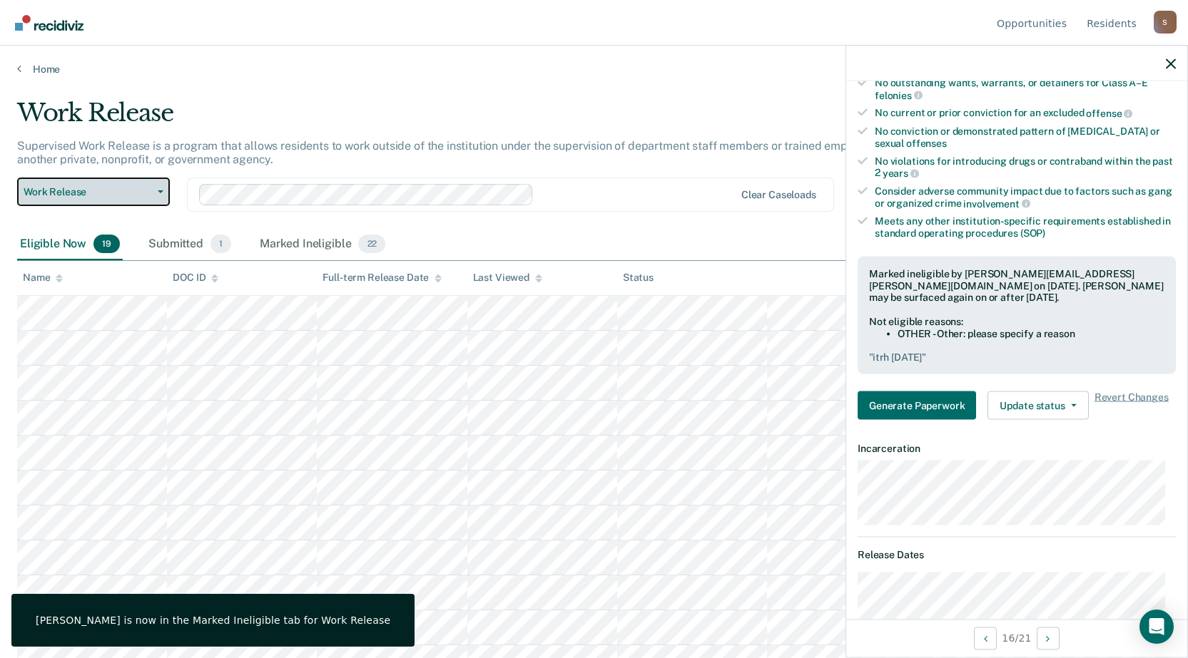
click at [78, 203] on button "Work Release" at bounding box center [93, 192] width 153 height 29
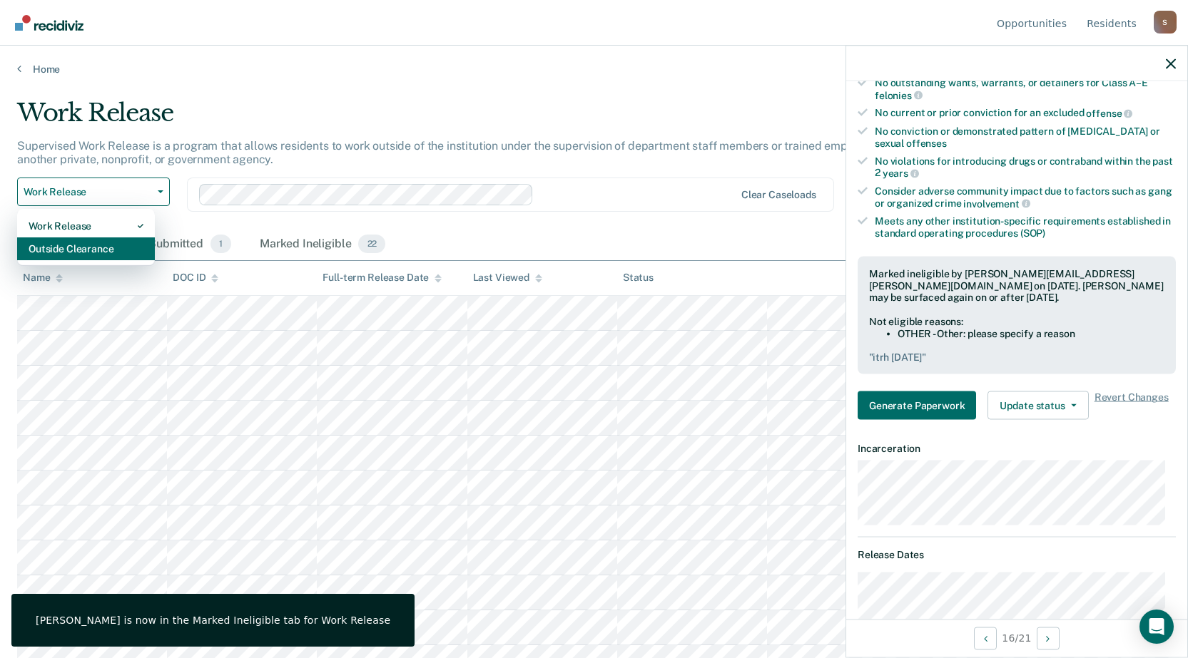
click at [68, 247] on div "Outside Clearance" at bounding box center [86, 249] width 115 height 23
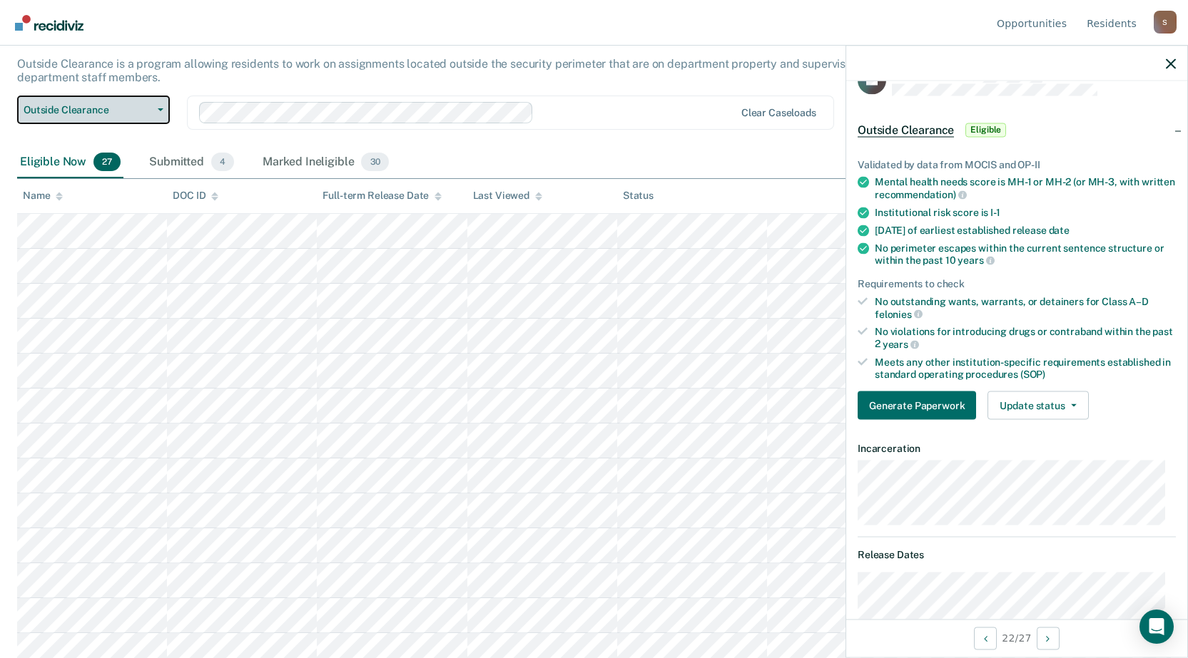
scroll to position [153, 0]
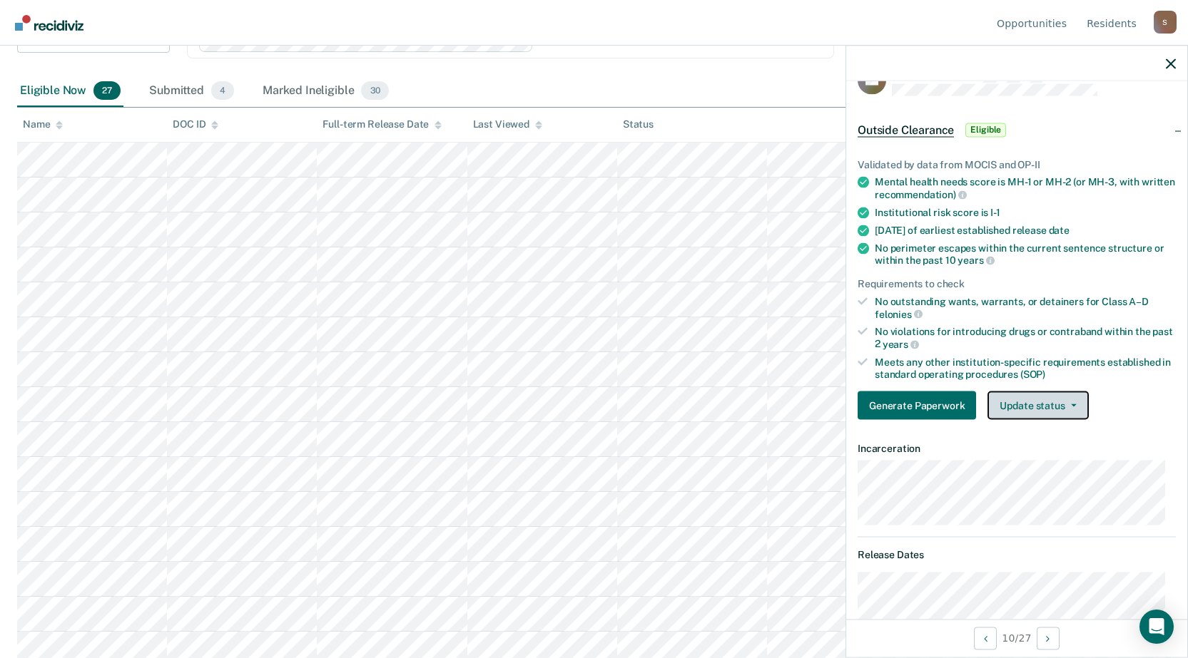
click at [1028, 408] on button "Update status" at bounding box center [1037, 406] width 101 height 29
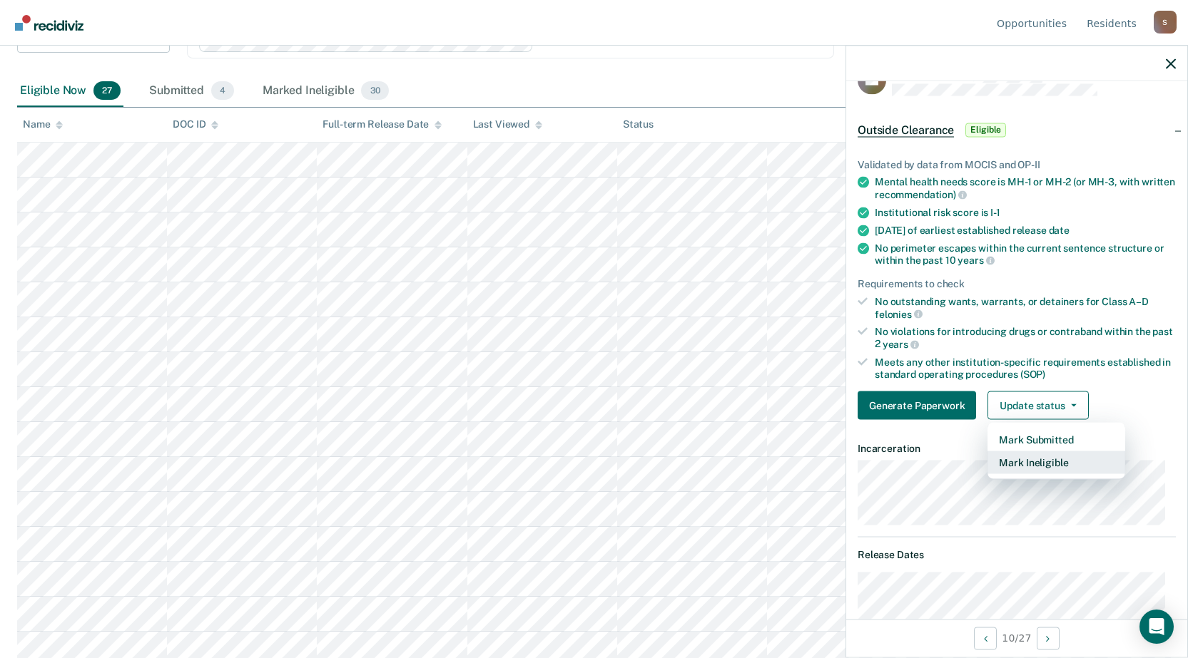
click at [1012, 462] on button "Mark Ineligible" at bounding box center [1056, 462] width 138 height 23
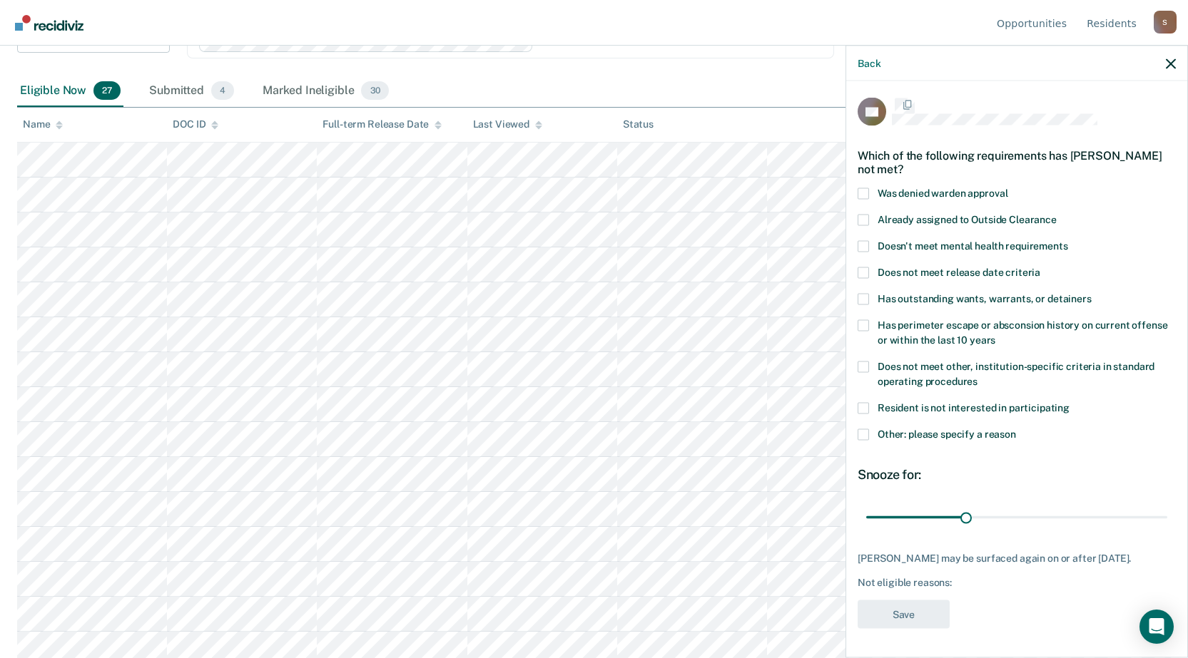
scroll to position [13, 0]
click at [864, 429] on span at bounding box center [862, 434] width 11 height 11
click at [1016, 429] on input "Other: please specify a reason" at bounding box center [1016, 429] width 0 height 0
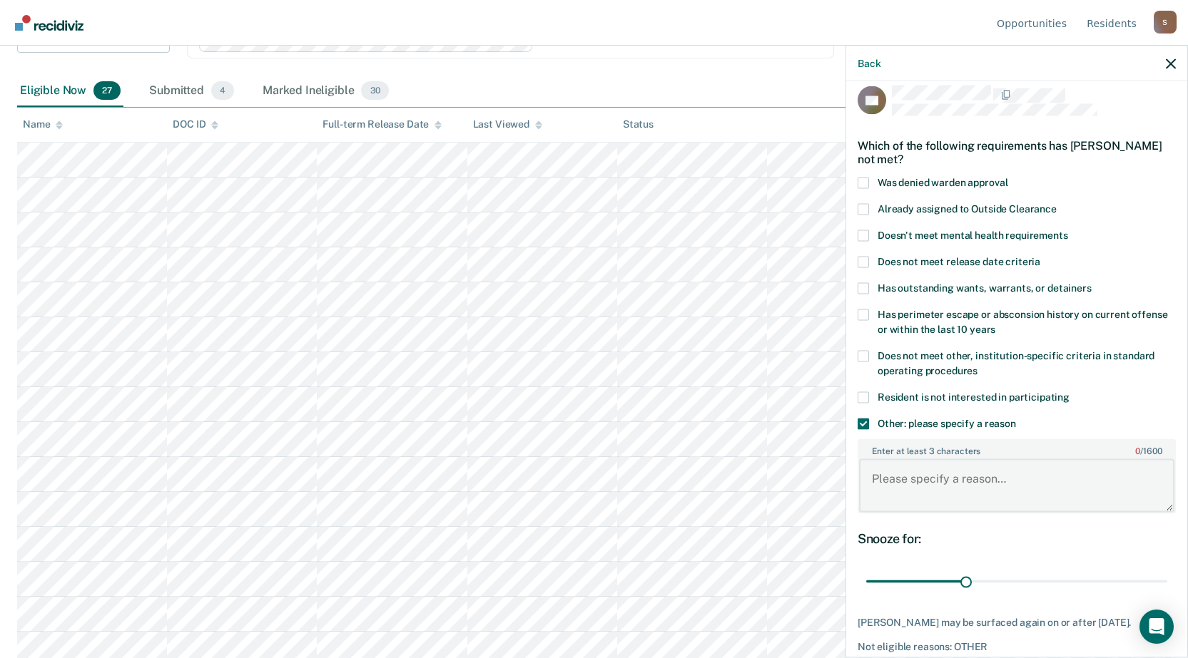
click at [927, 479] on textarea "Enter at least 3 characters 0 / 1600" at bounding box center [1016, 485] width 315 height 53
type textarea "itrh [DATE]"
drag, startPoint x: 961, startPoint y: 584, endPoint x: 969, endPoint y: 584, distance: 7.8
click at [969, 584] on input "range" at bounding box center [1016, 581] width 301 height 25
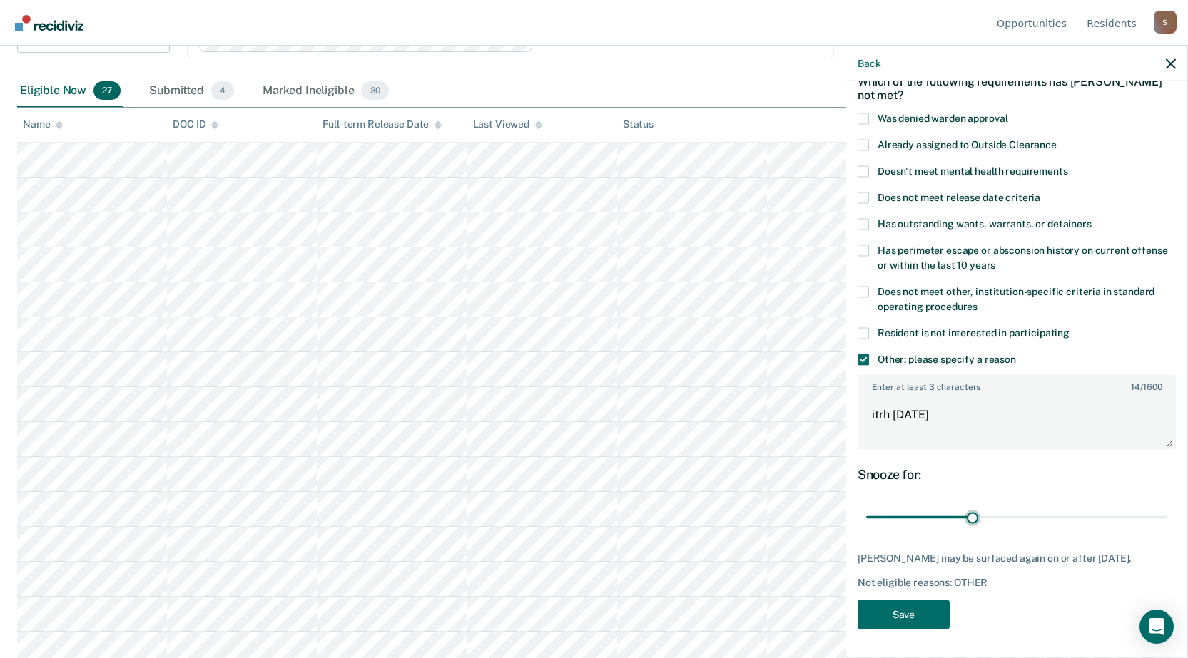
scroll to position [88, 0]
drag, startPoint x: 973, startPoint y: 504, endPoint x: 987, endPoint y: 506, distance: 14.4
type input "38"
click at [987, 506] on input "range" at bounding box center [1016, 517] width 301 height 25
click at [918, 616] on button "Save" at bounding box center [903, 614] width 92 height 29
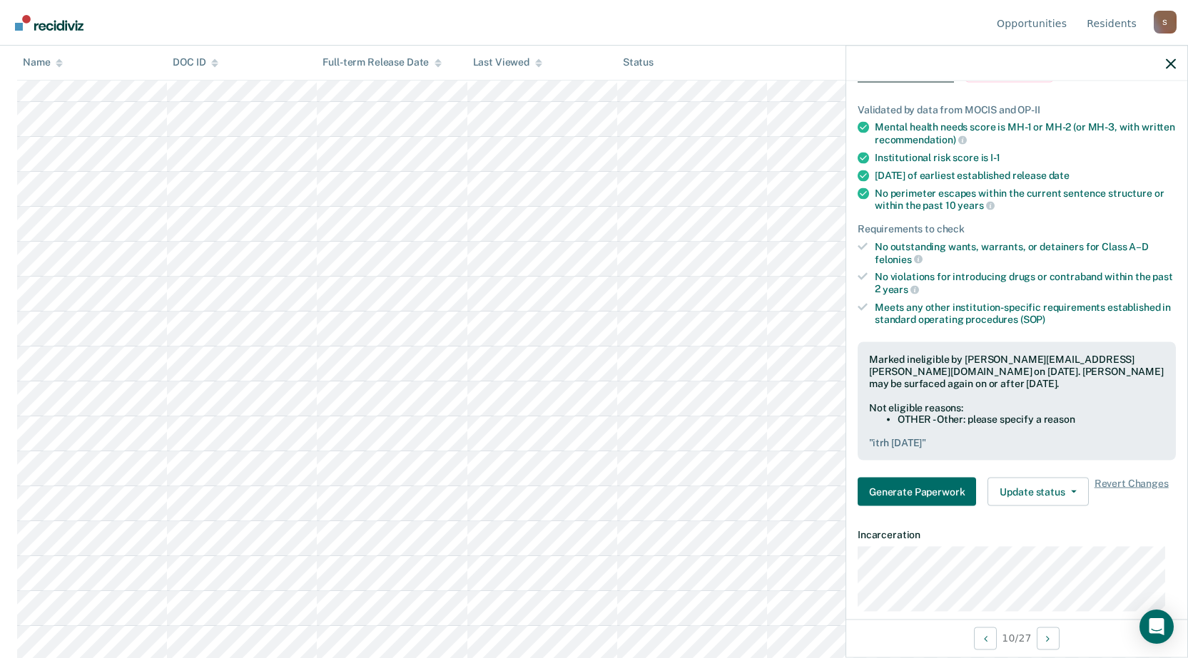
scroll to position [546, 0]
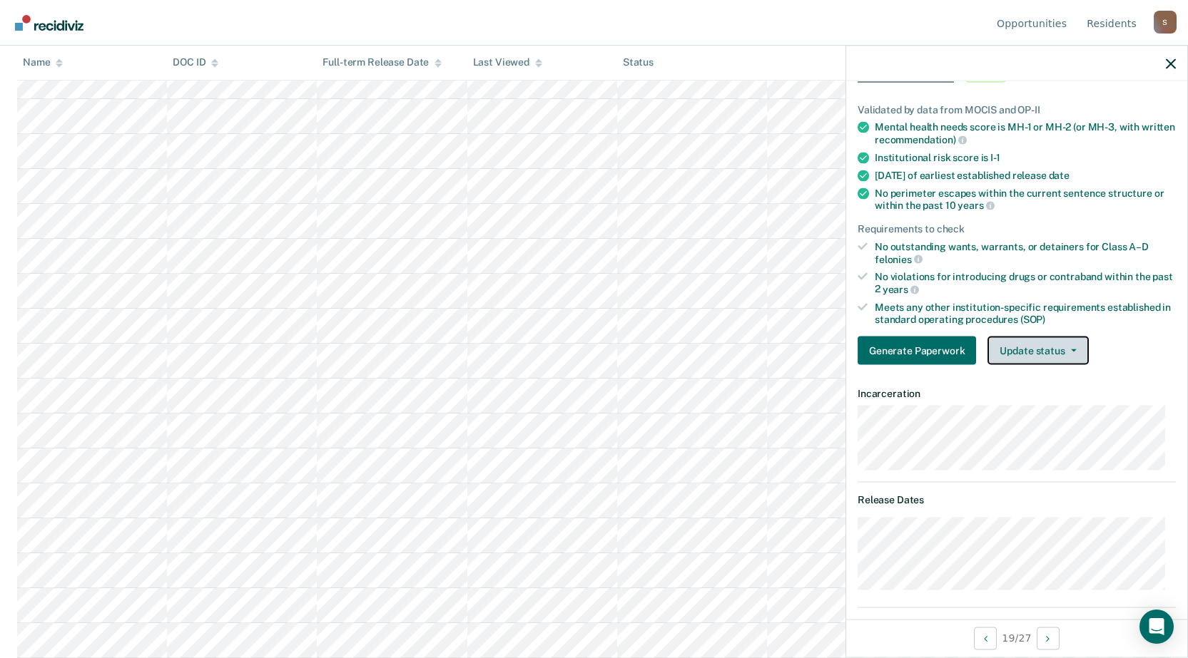
click at [1031, 355] on button "Update status" at bounding box center [1037, 351] width 101 height 29
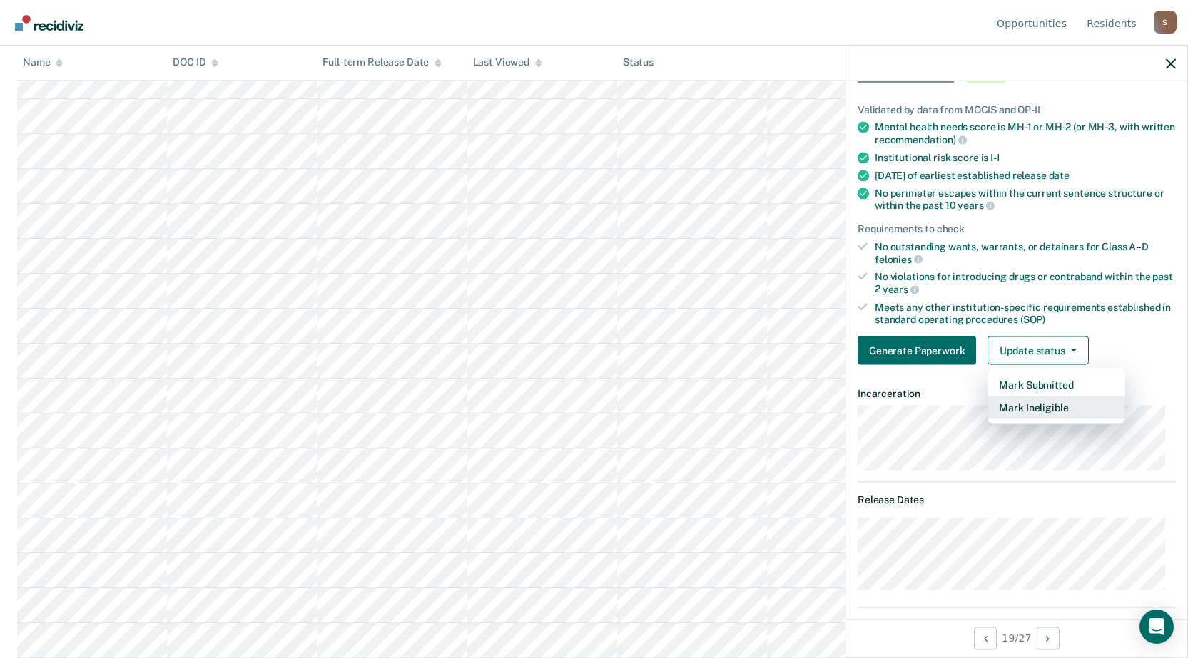
click at [1033, 406] on button "Mark Ineligible" at bounding box center [1056, 408] width 138 height 23
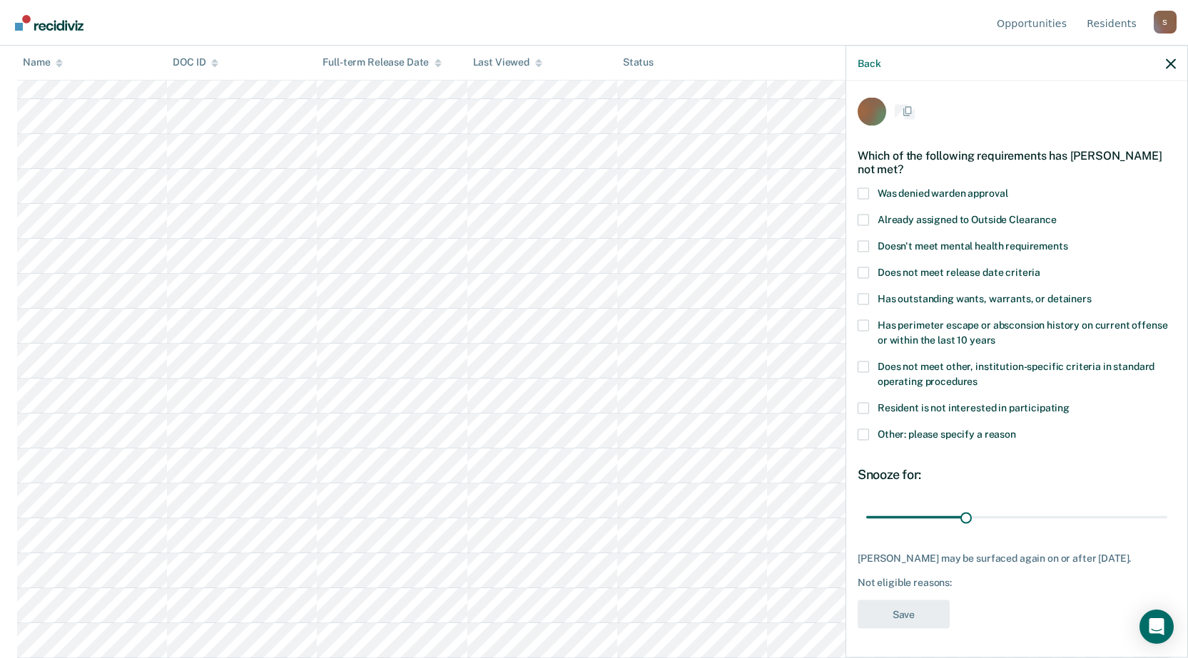
scroll to position [1, 0]
click at [867, 437] on span at bounding box center [862, 435] width 11 height 11
click at [1016, 430] on input "Other: please specify a reason" at bounding box center [1016, 430] width 0 height 0
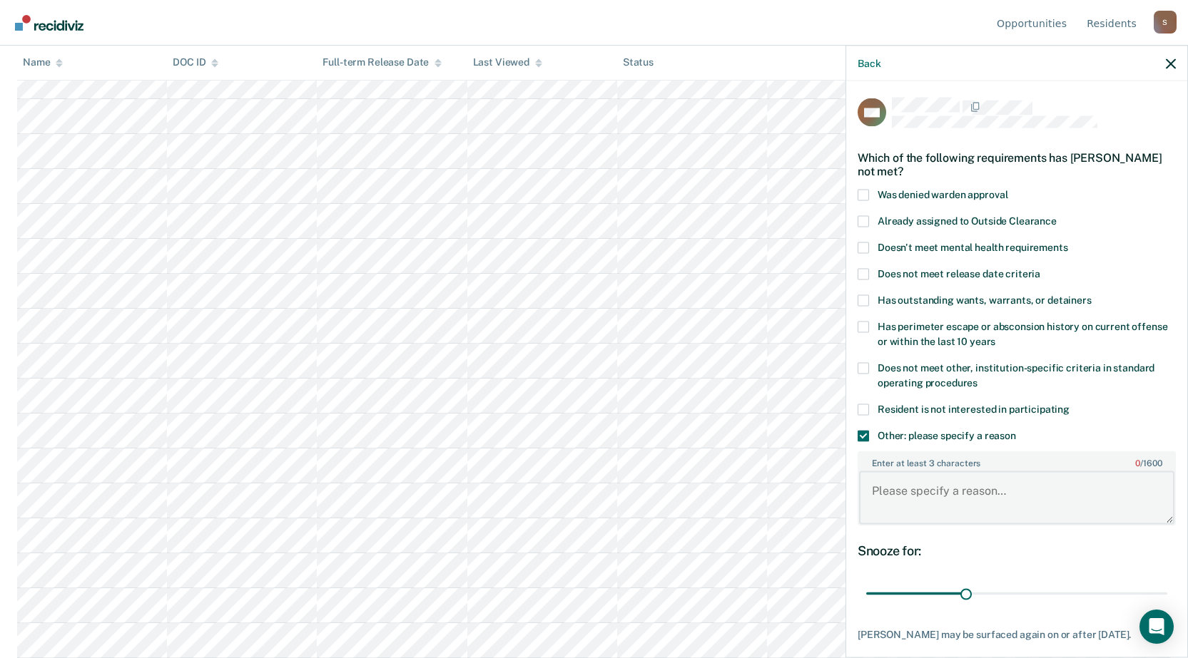
click at [924, 486] on textarea "Enter at least 3 characters 0 / 1600" at bounding box center [1016, 497] width 315 height 53
type textarea "itrh [DATE]"
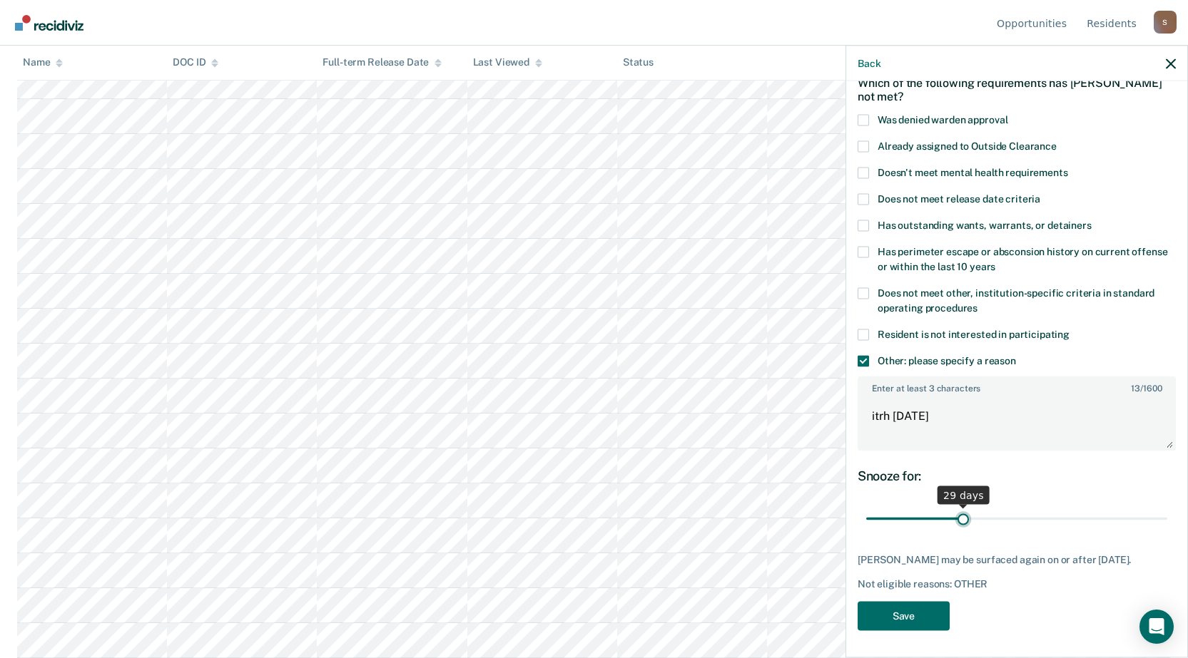
type input "29"
click at [961, 521] on input "range" at bounding box center [1016, 518] width 301 height 25
click at [933, 617] on button "Save" at bounding box center [903, 615] width 92 height 29
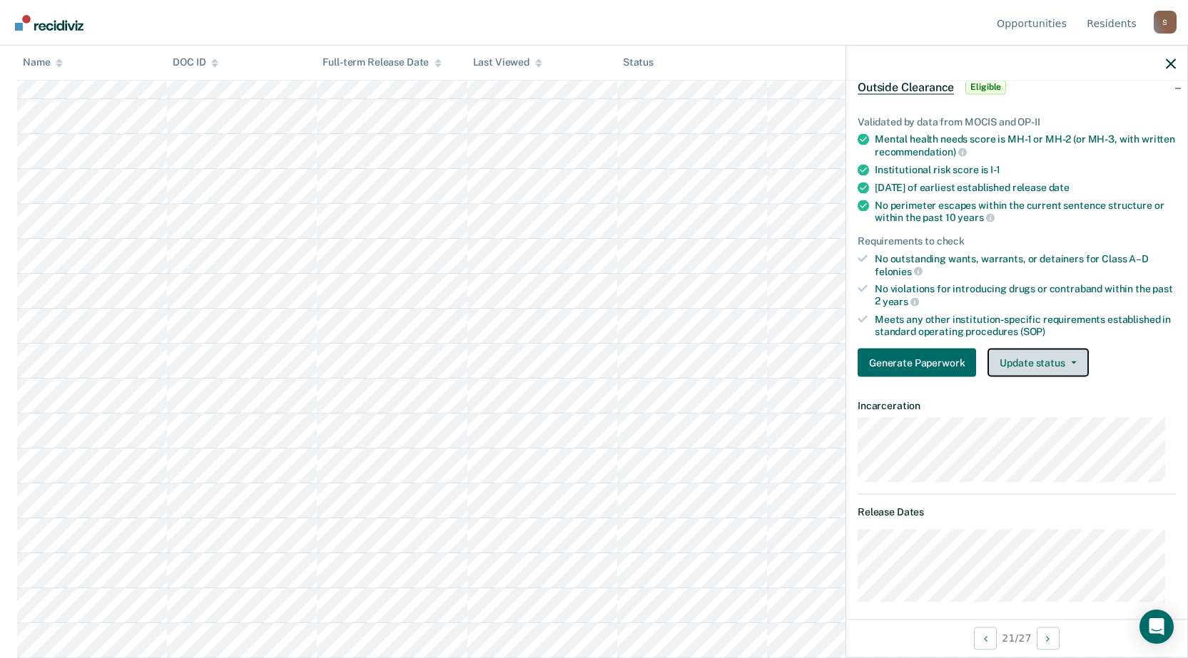
click at [1056, 364] on button "Update status" at bounding box center [1037, 363] width 101 height 29
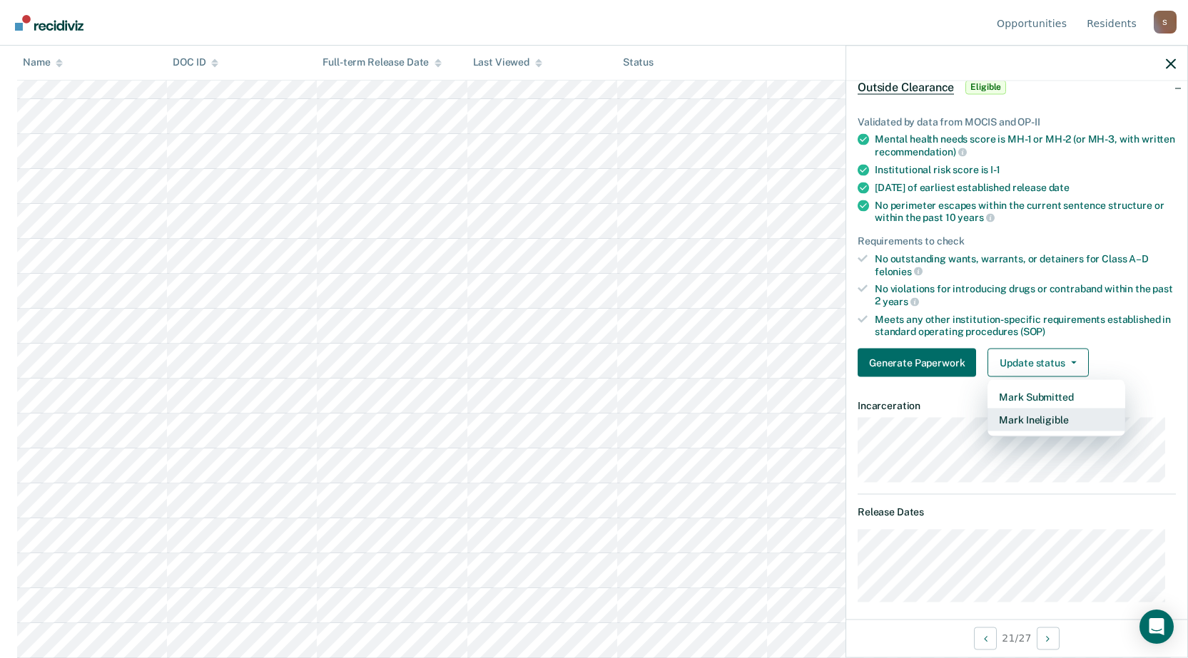
click at [1021, 421] on button "Mark Ineligible" at bounding box center [1056, 420] width 138 height 23
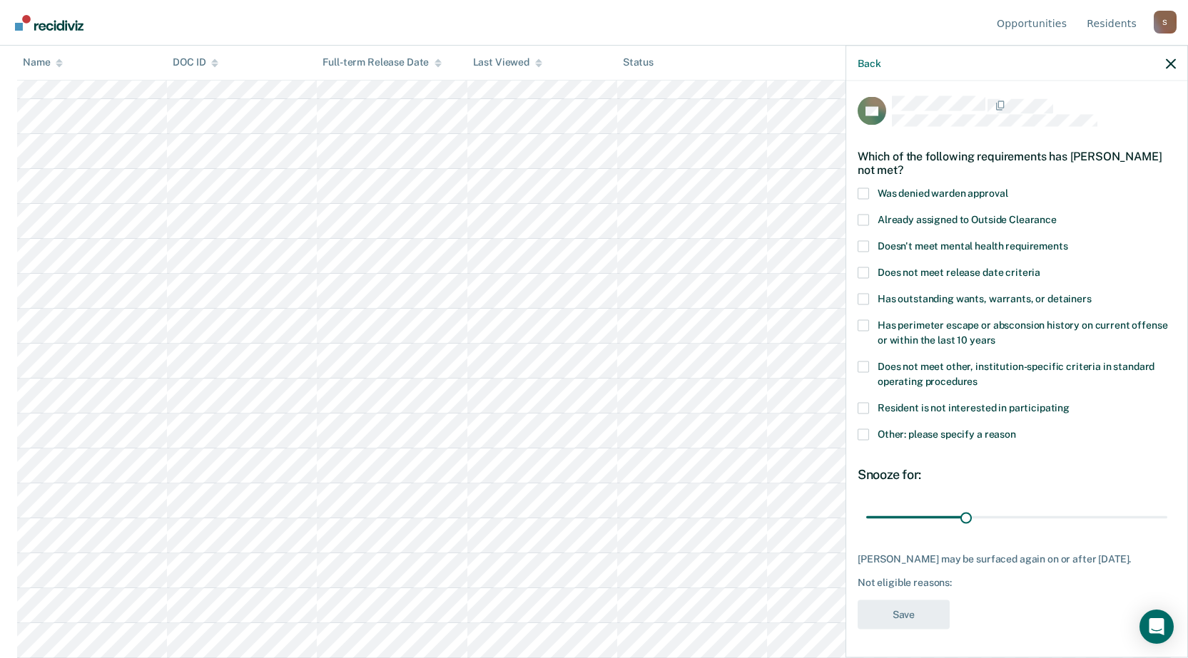
click at [866, 429] on span at bounding box center [862, 434] width 11 height 11
click at [1016, 429] on input "Other: please specify a reason" at bounding box center [1016, 429] width 0 height 0
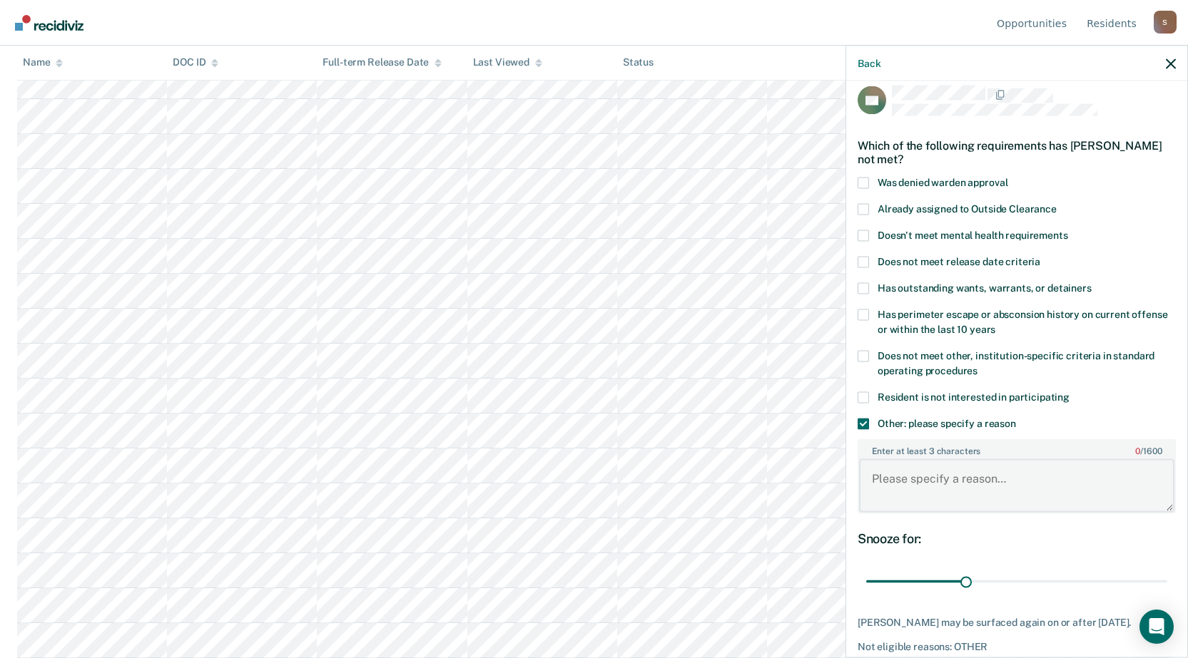
click at [931, 482] on textarea "Enter at least 3 characters 0 / 1600" at bounding box center [1016, 485] width 315 height 53
type textarea "itrh [DATE]"
drag, startPoint x: 961, startPoint y: 581, endPoint x: 1014, endPoint y: 571, distance: 53.7
click at [1014, 571] on input "range" at bounding box center [1016, 581] width 301 height 25
drag, startPoint x: 1019, startPoint y: 582, endPoint x: 1048, endPoint y: 573, distance: 30.7
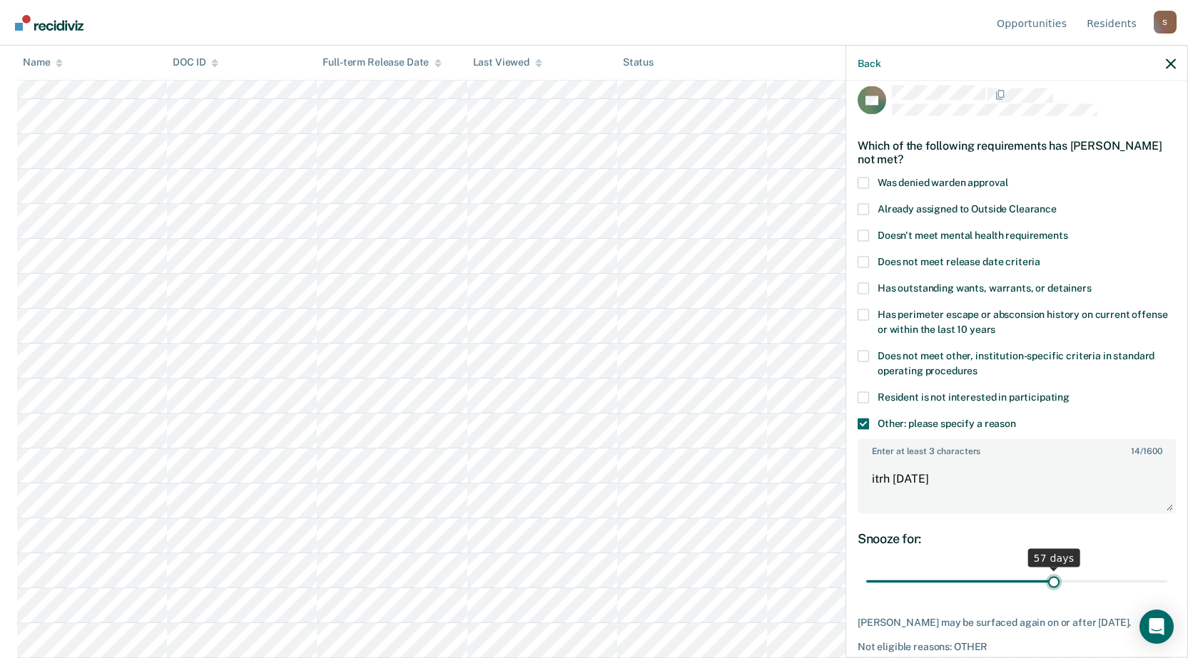
click at [1048, 573] on input "range" at bounding box center [1016, 581] width 301 height 25
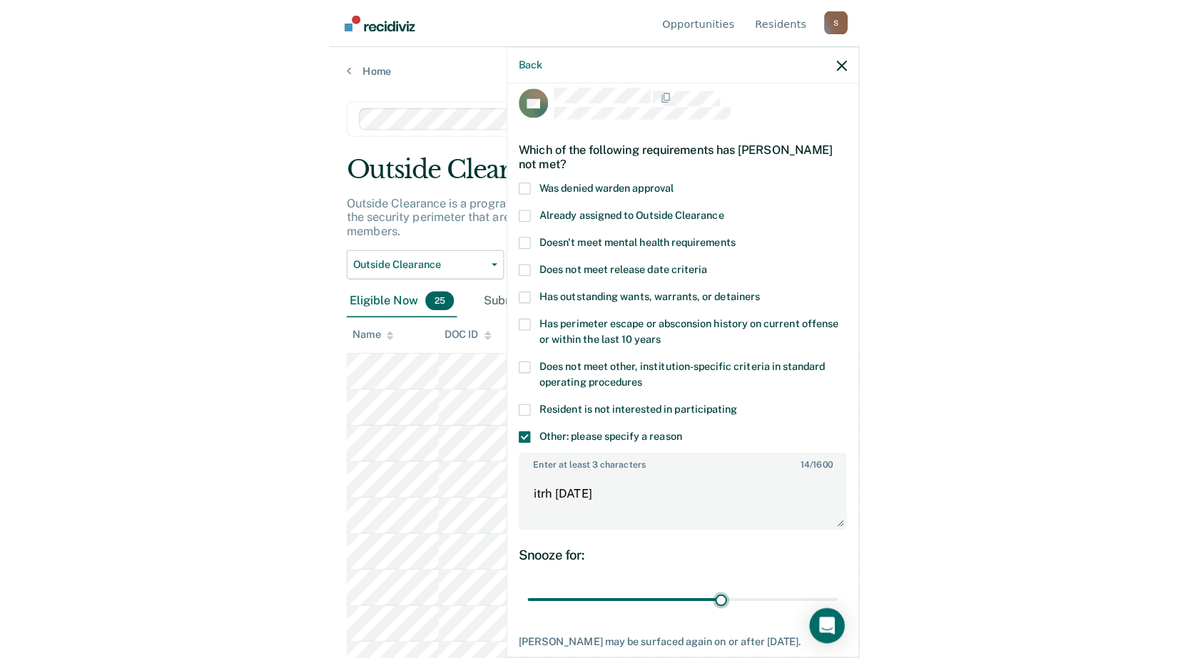
scroll to position [84, 0]
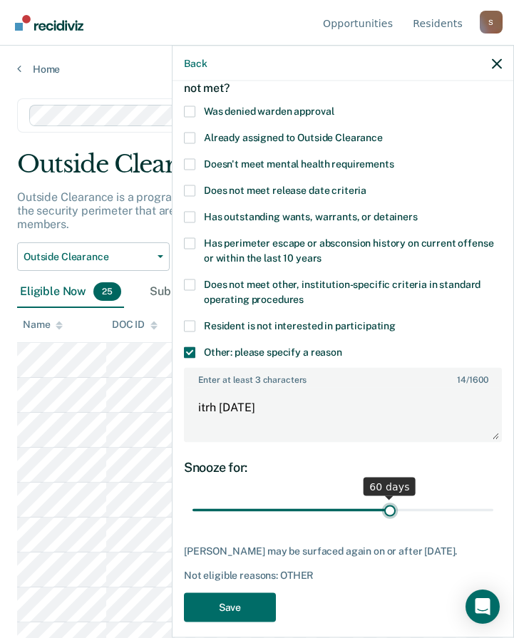
drag, startPoint x: 372, startPoint y: 510, endPoint x: 383, endPoint y: 510, distance: 10.7
type input "60"
click at [383, 510] on input "range" at bounding box center [343, 510] width 301 height 25
click at [217, 622] on button "Save" at bounding box center [230, 607] width 92 height 29
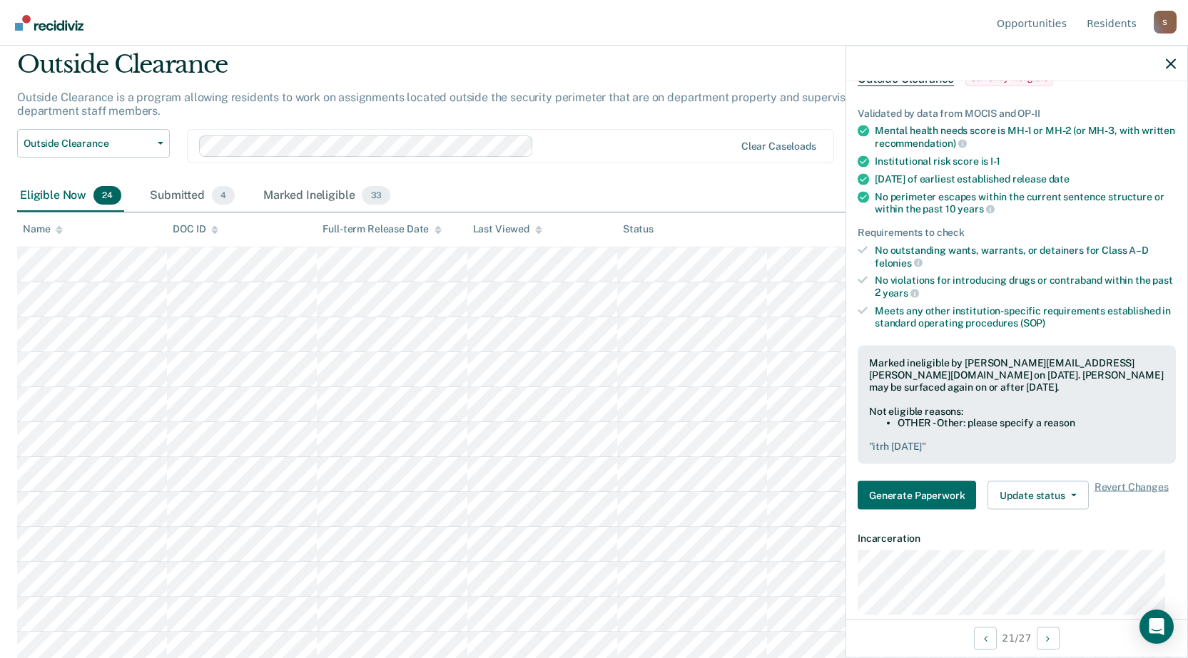
scroll to position [0, 0]
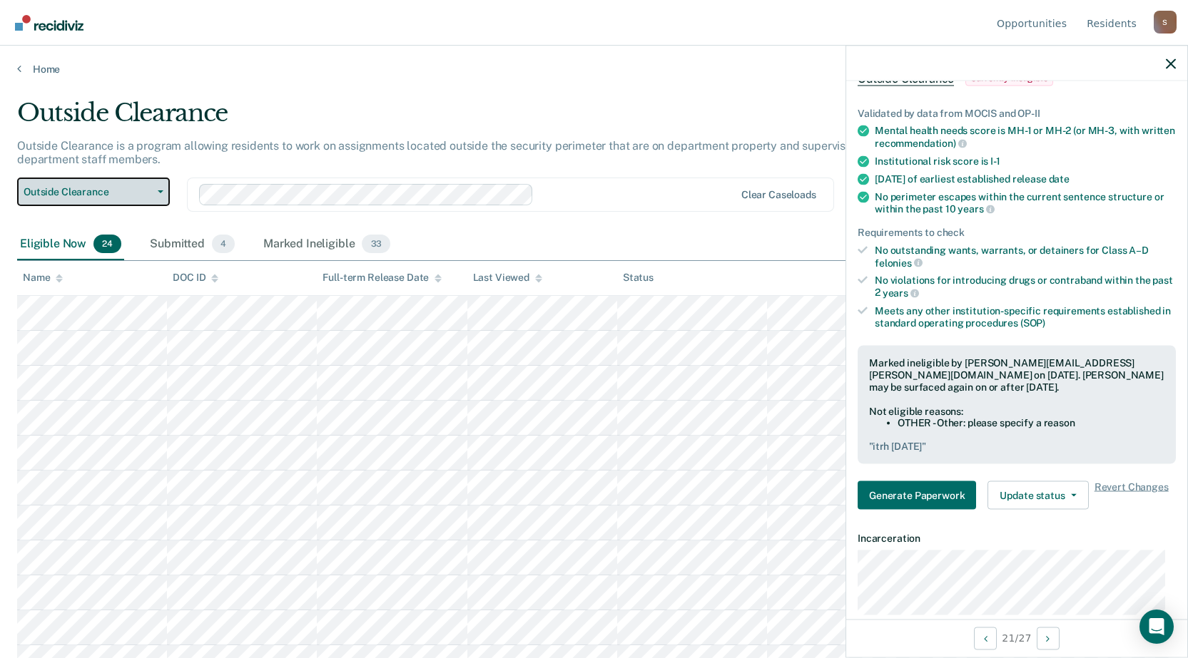
click at [96, 194] on span "Outside Clearance" at bounding box center [88, 192] width 128 height 12
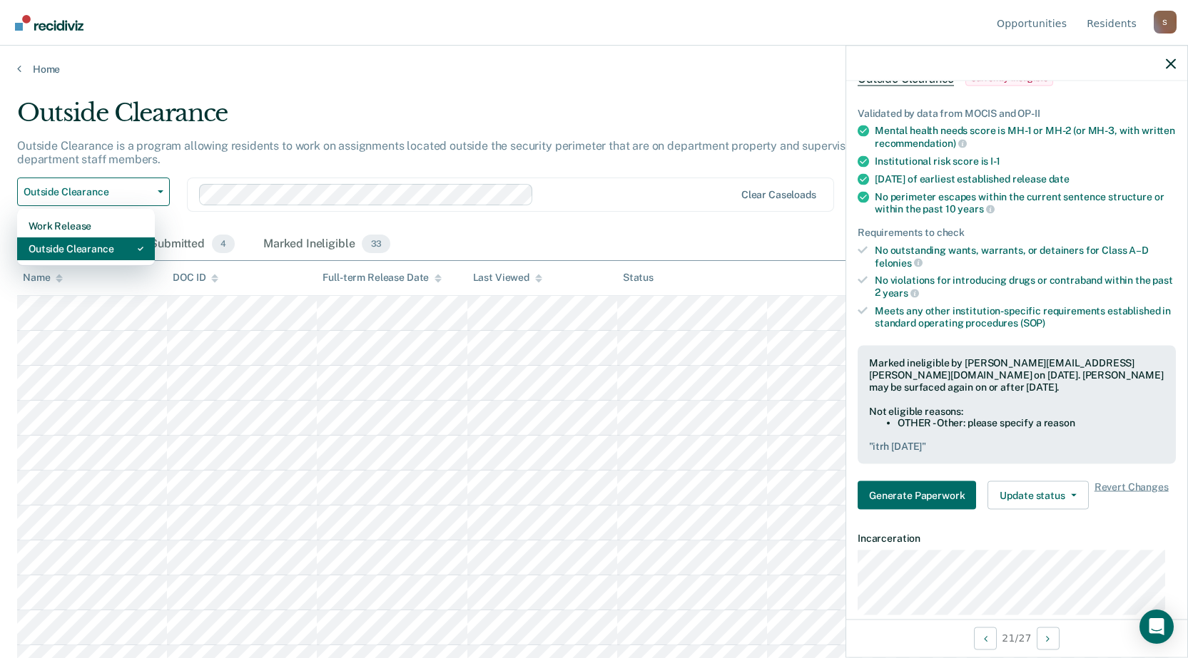
click at [82, 246] on div "Outside Clearance" at bounding box center [86, 249] width 115 height 23
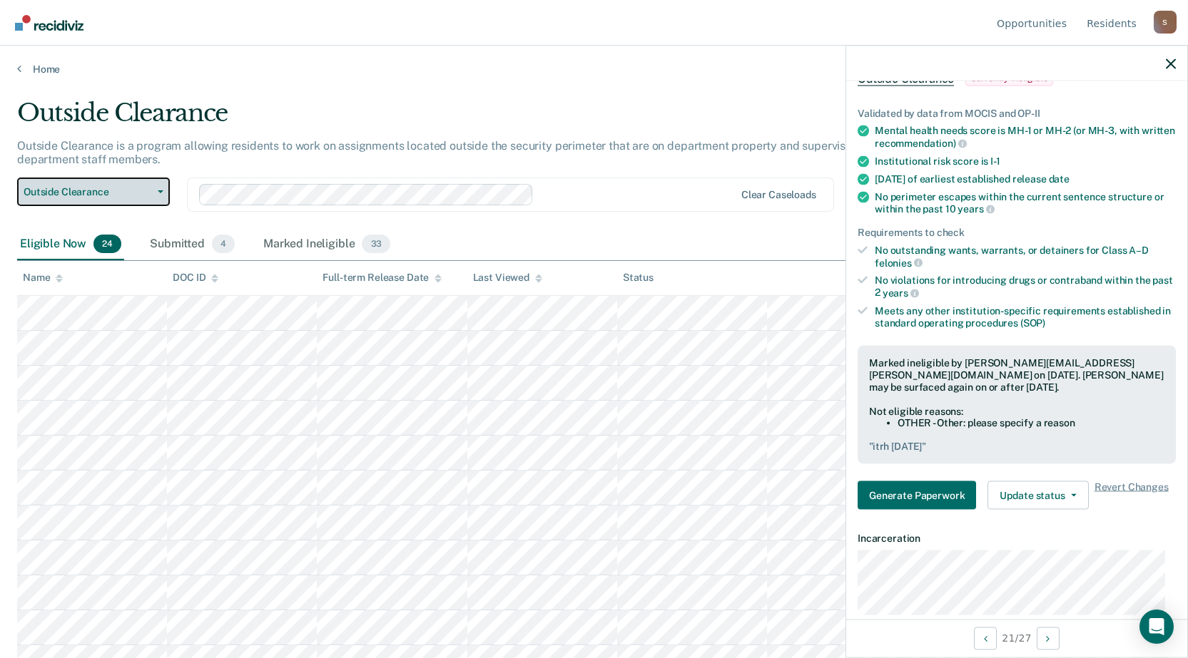
click at [93, 188] on span "Outside Clearance" at bounding box center [88, 192] width 128 height 12
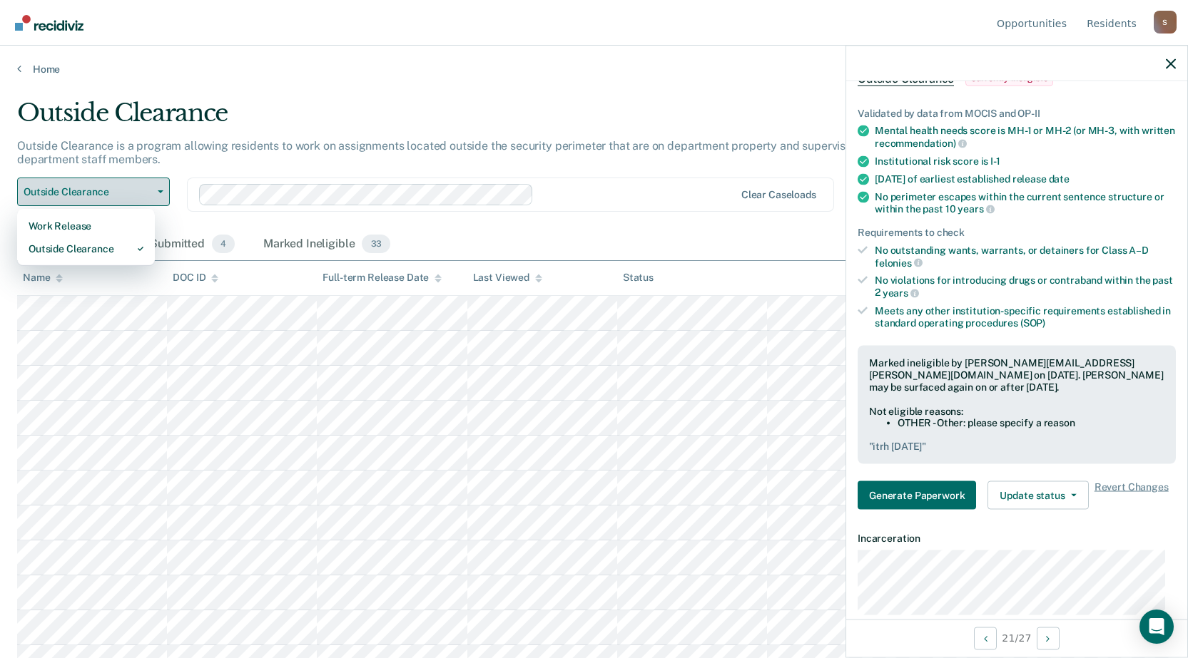
drag, startPoint x: 133, startPoint y: 190, endPoint x: 148, endPoint y: 193, distance: 15.1
click at [134, 190] on span "Outside Clearance" at bounding box center [88, 192] width 128 height 12
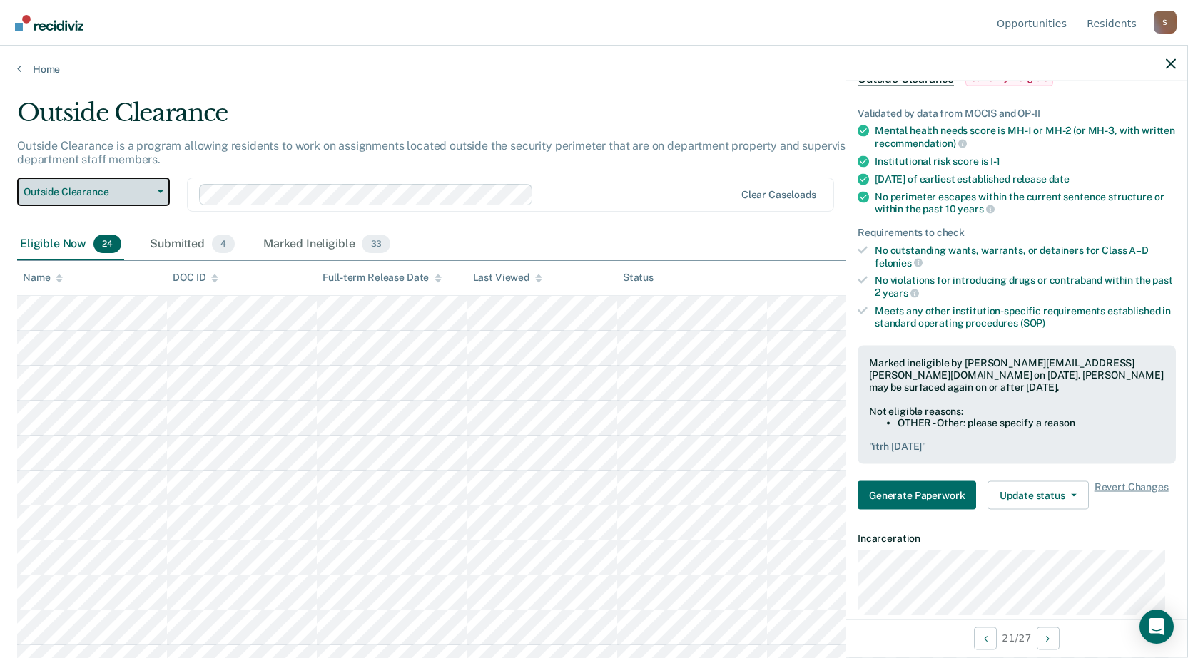
click at [113, 192] on span "Outside Clearance" at bounding box center [88, 192] width 128 height 12
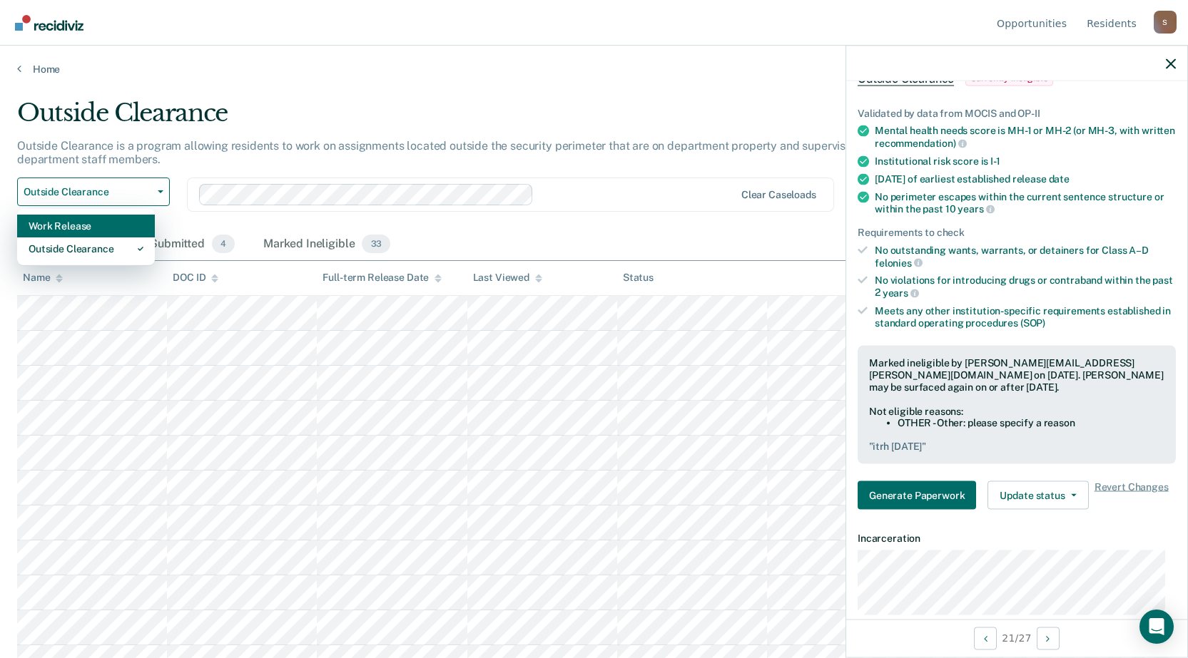
click at [101, 230] on div "Work Release" at bounding box center [86, 226] width 115 height 23
